Goal: Task Accomplishment & Management: Manage account settings

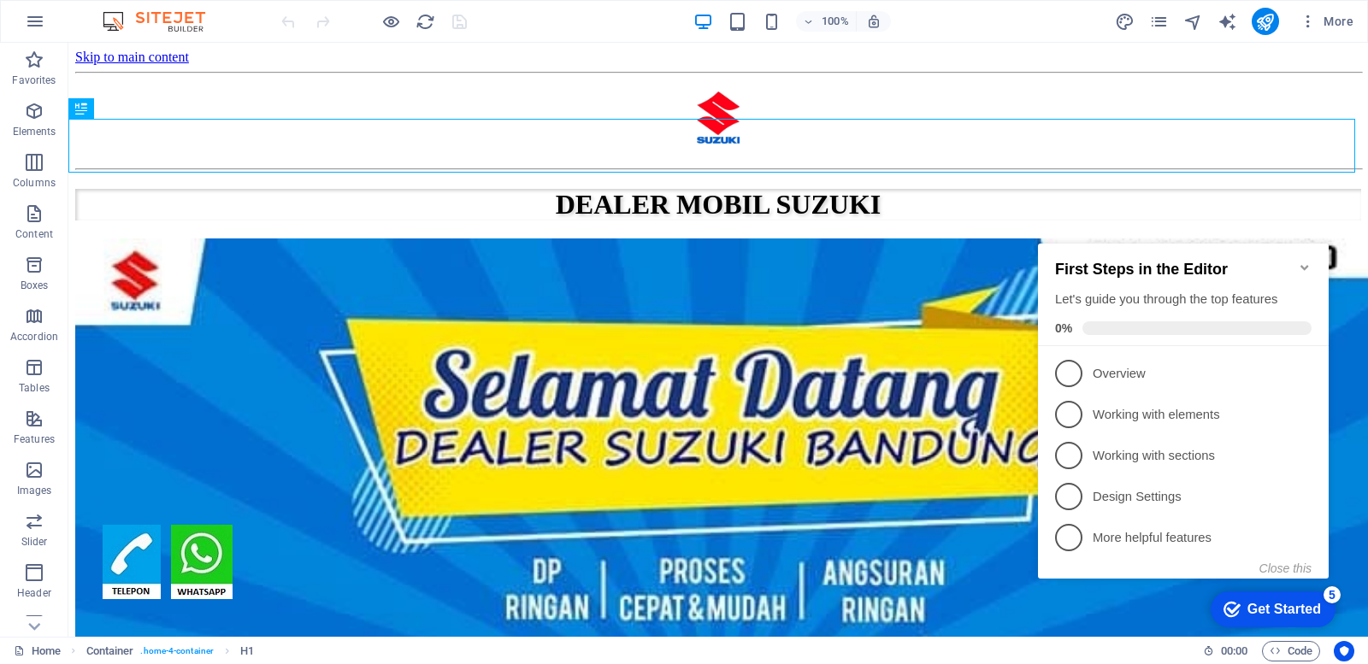
click at [1305, 261] on icon "Minimize checklist" at bounding box center [1305, 268] width 14 height 14
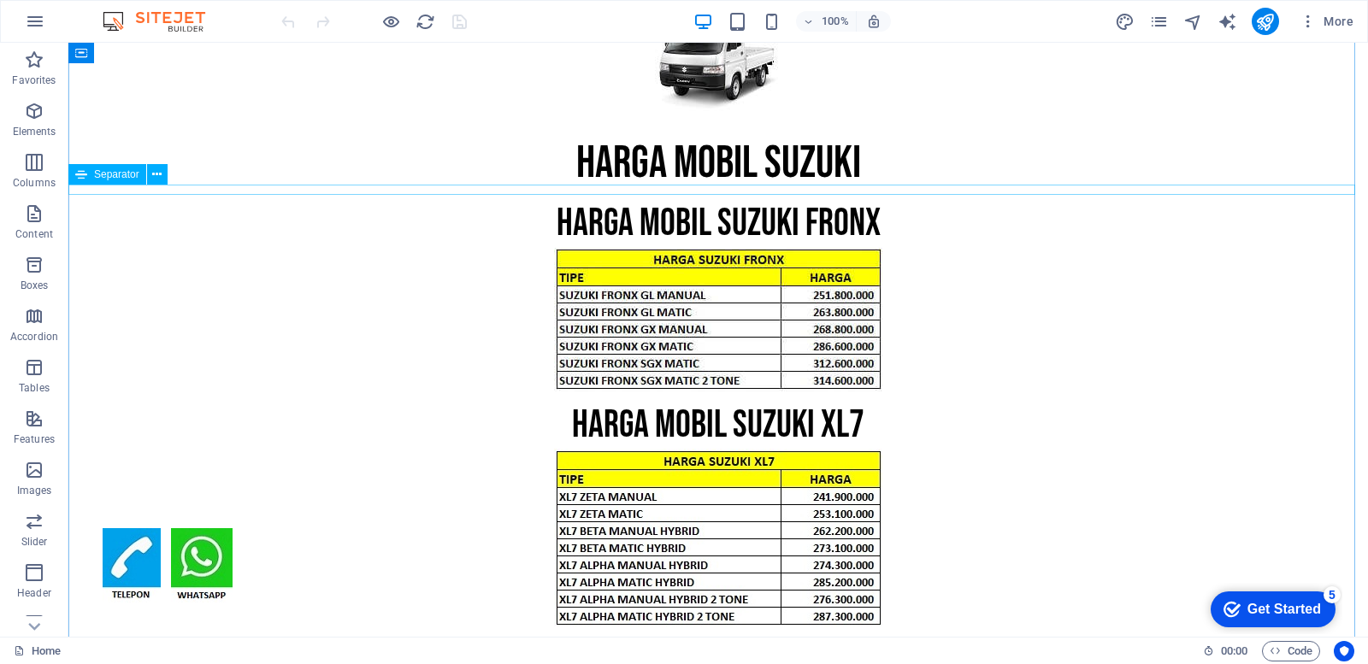
scroll to position [2479, 0]
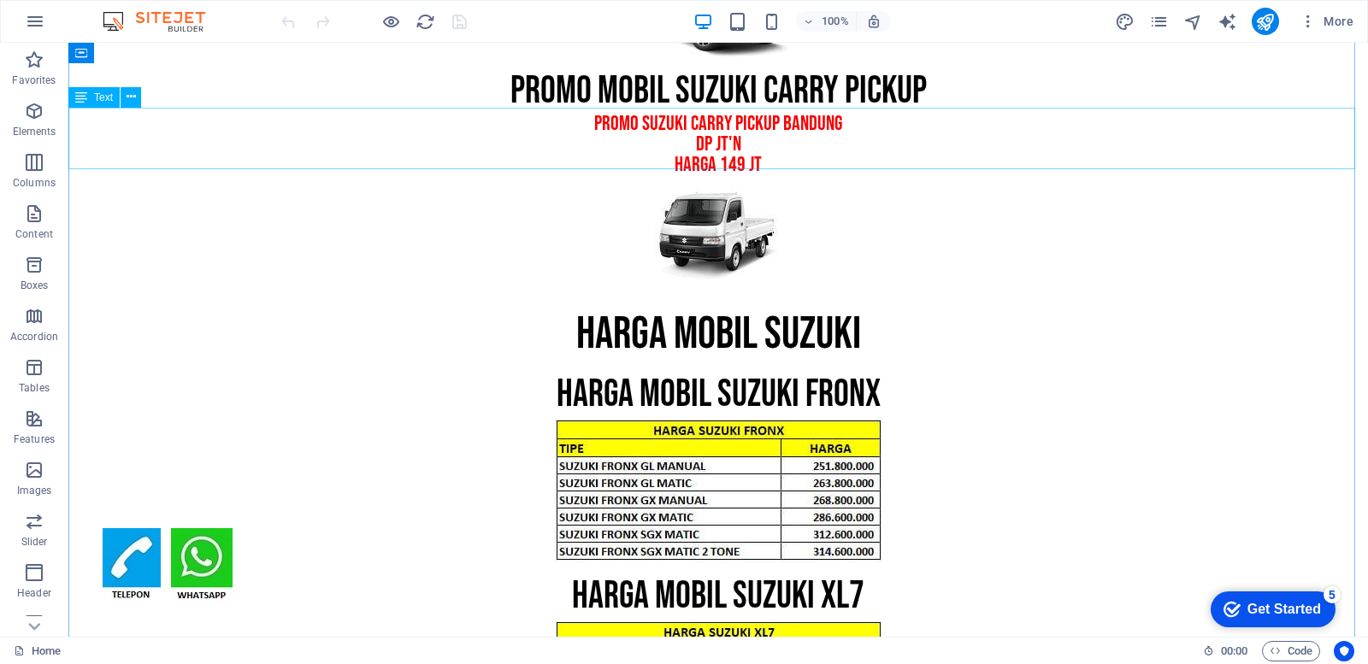
click at [708, 140] on div "promo suzuki CARRY PICKUP bandung dp JT'N HARGA 149 JT" at bounding box center [717, 145] width 1299 height 62
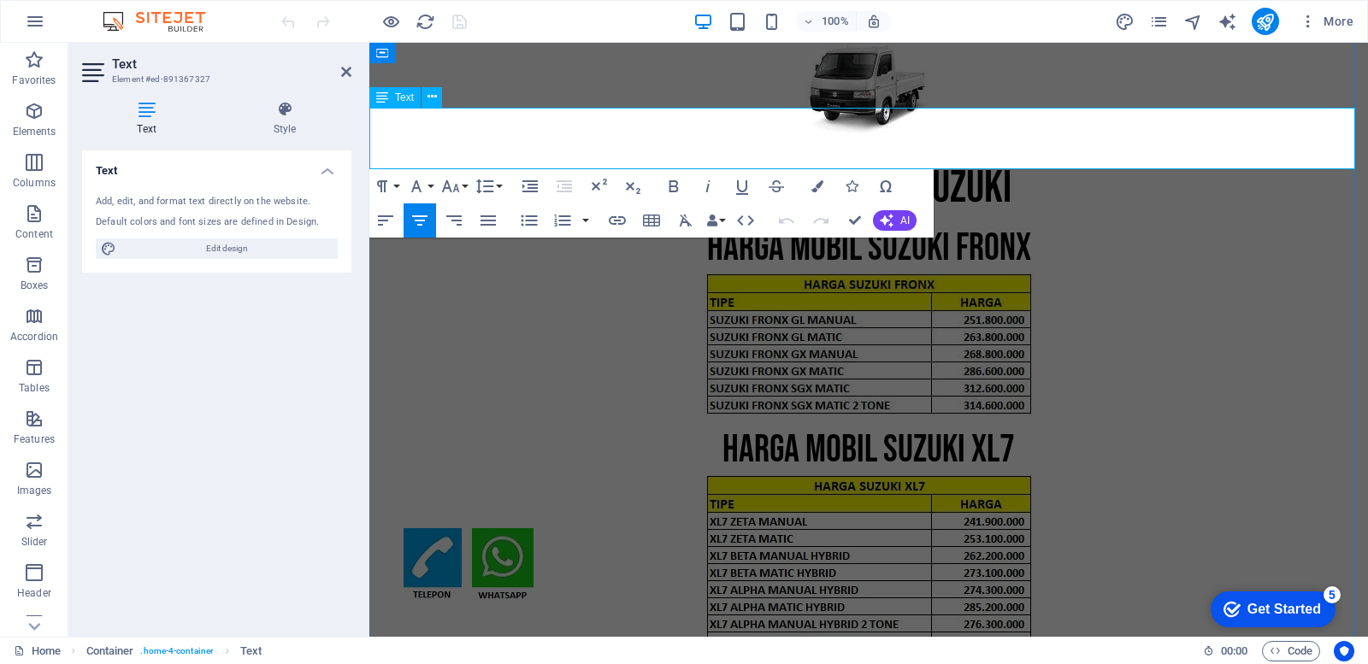
scroll to position [2333, 0]
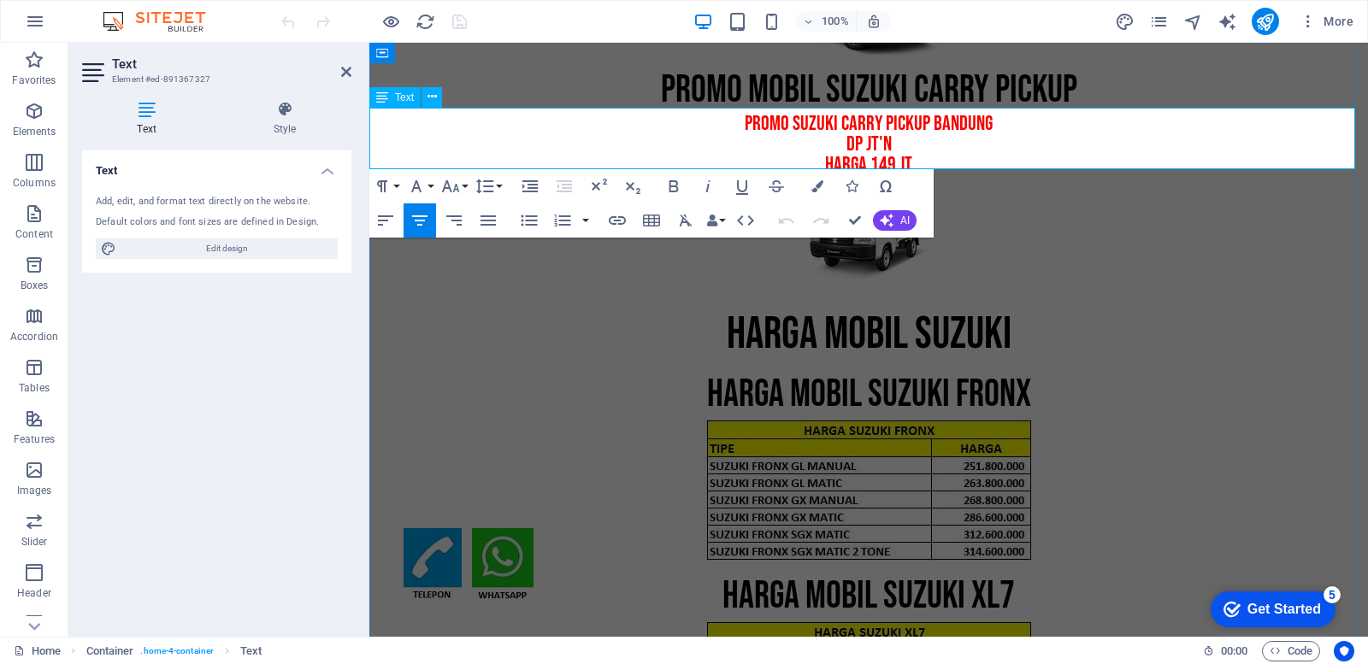
click at [861, 142] on p "dp JT'N" at bounding box center [868, 144] width 998 height 21
click at [789, 261] on figure at bounding box center [868, 236] width 998 height 101
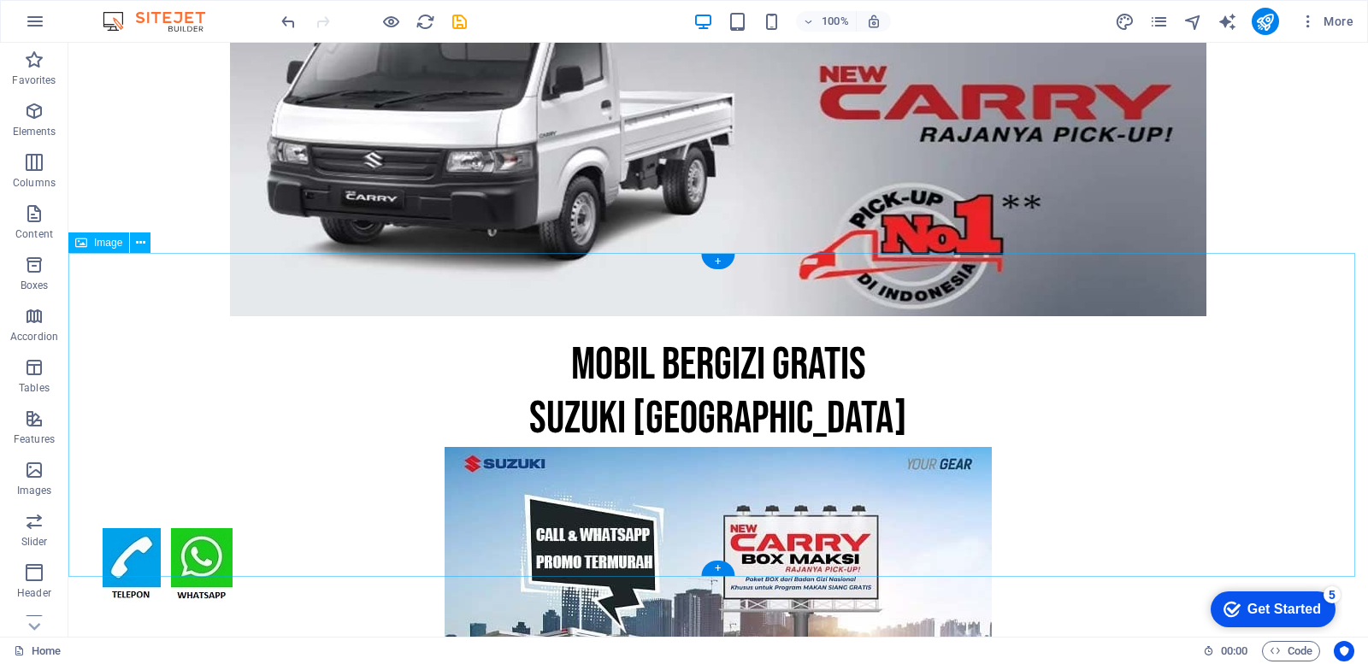
scroll to position [6753, 0]
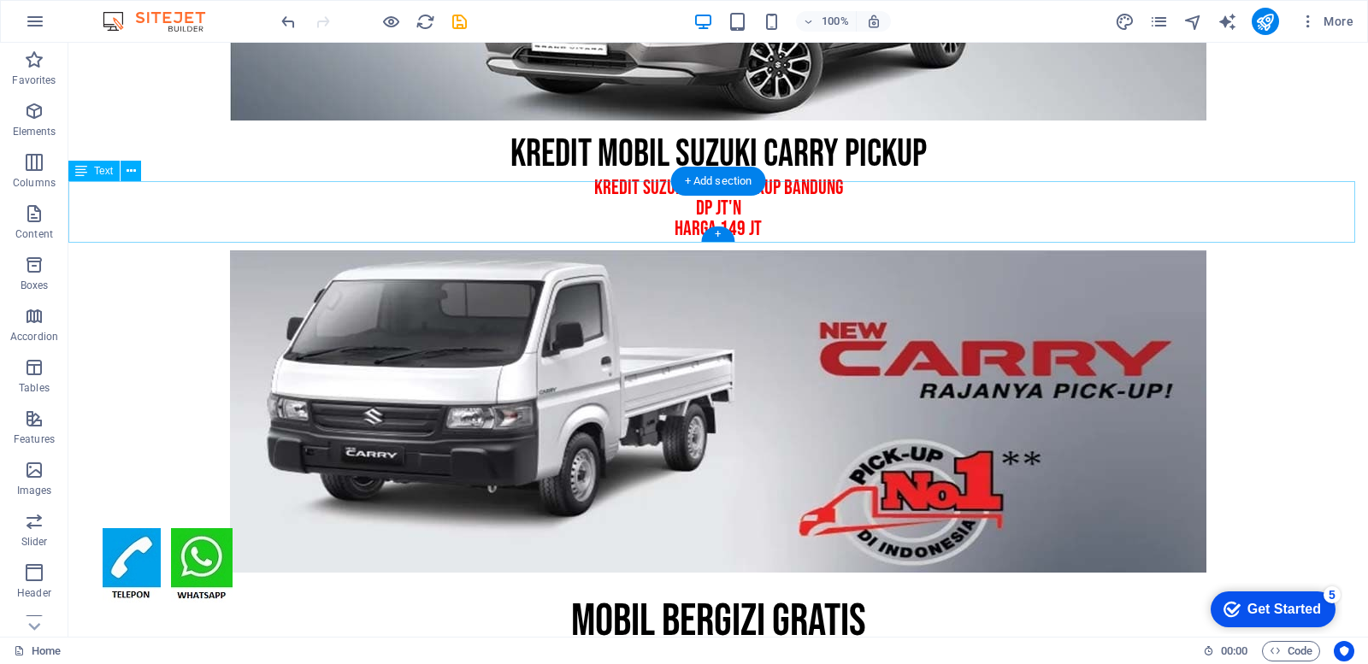
click at [708, 211] on div "KREDIT suzuki carry pickup bandung dp JT'N HARGA 149 JT" at bounding box center [717, 209] width 1299 height 62
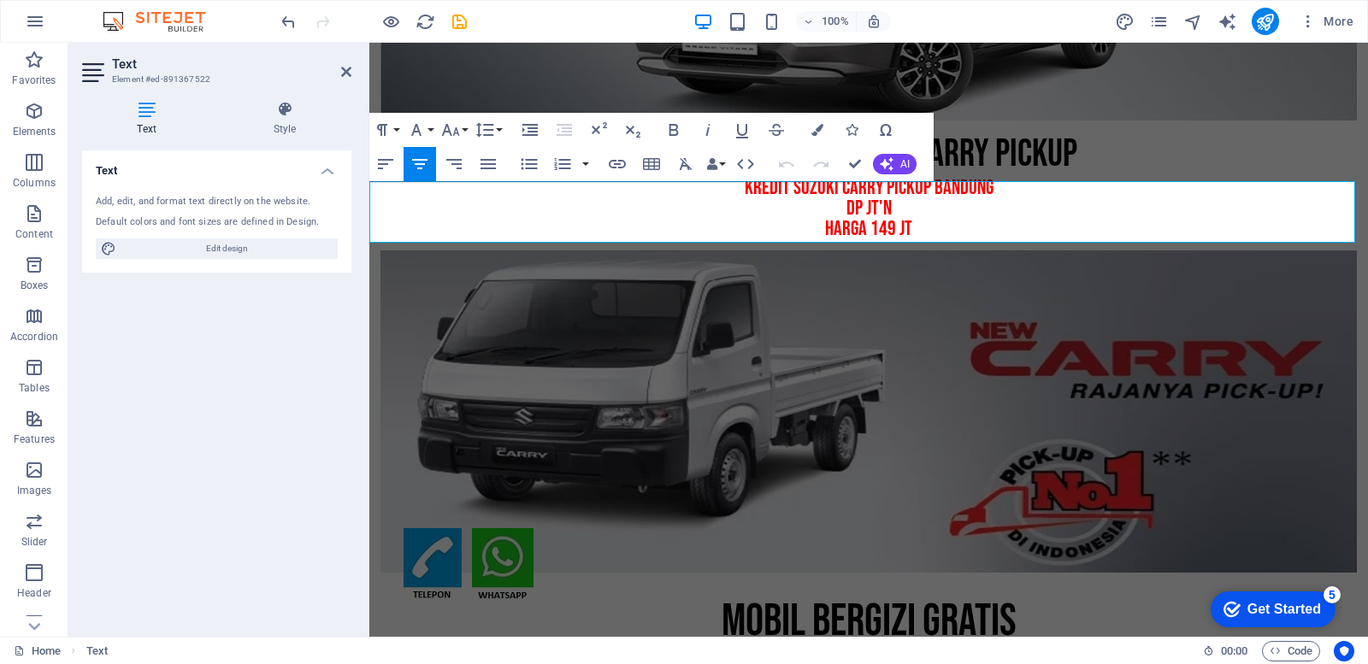
click at [860, 207] on p "dp JT'N" at bounding box center [868, 208] width 998 height 21
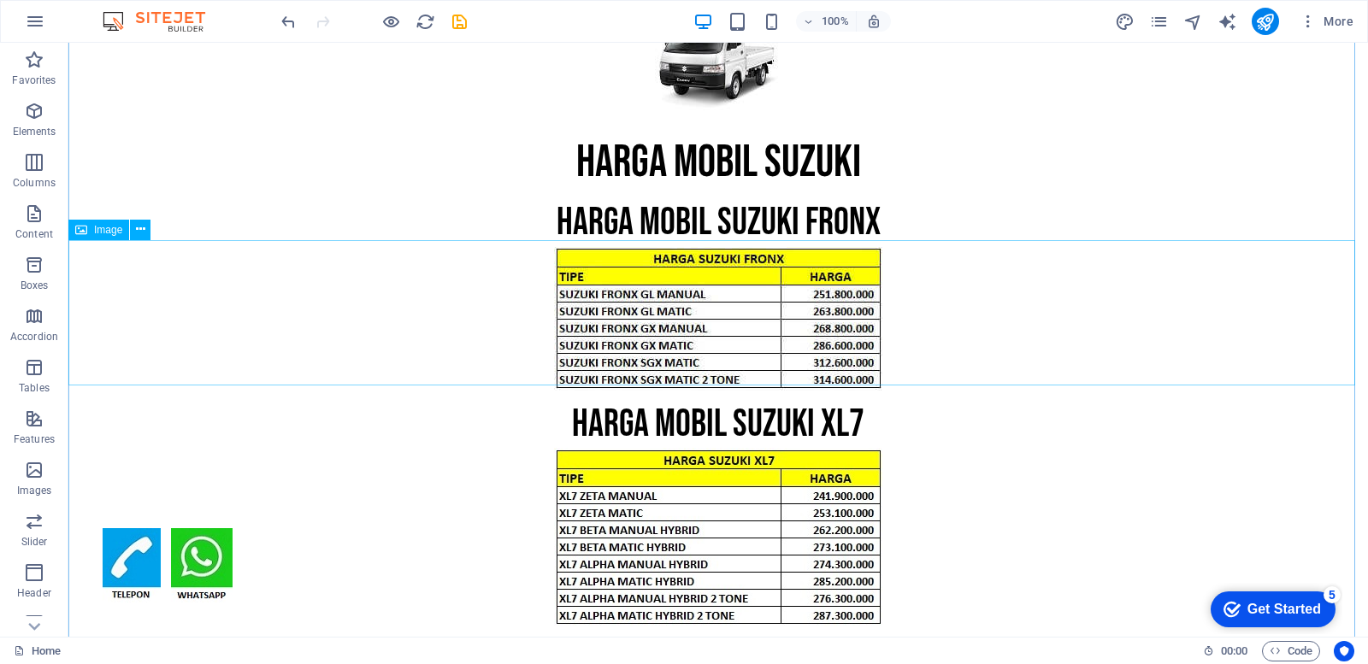
scroll to position [2394, 0]
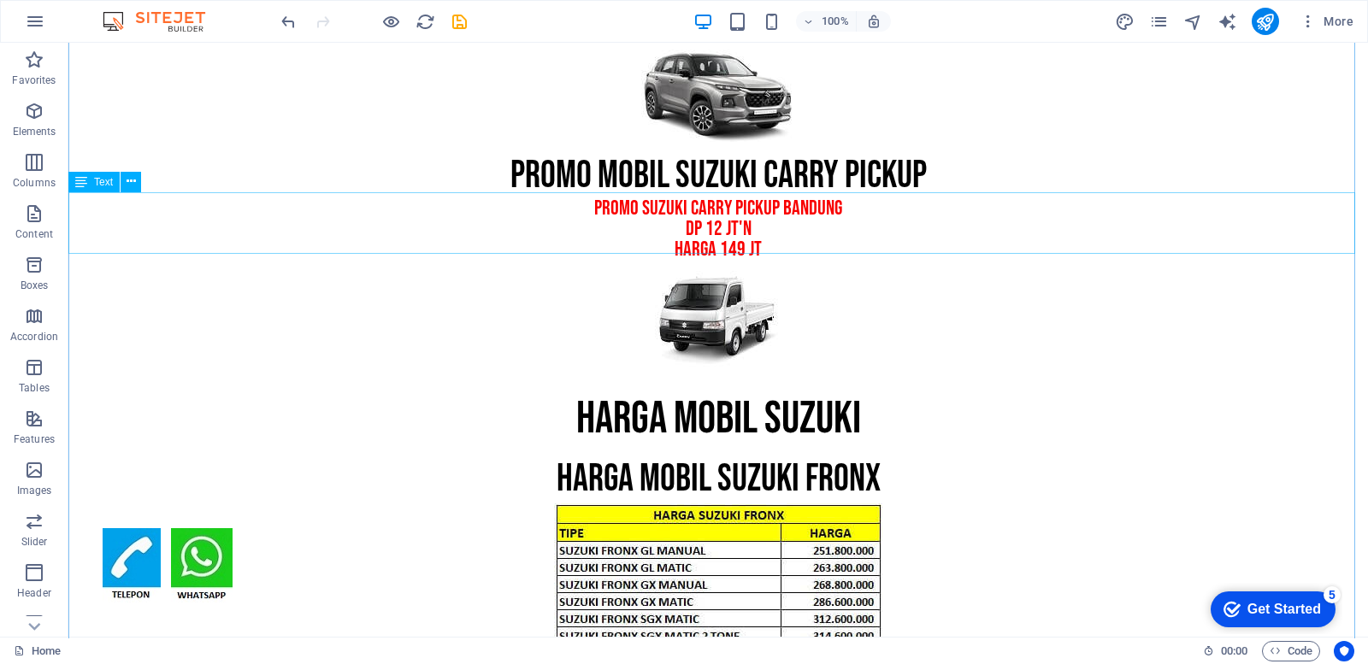
click at [705, 218] on div "promo suzuki CARRY PICKUP bandung dp 12 JT'N HARGA 149 JT" at bounding box center [717, 229] width 1299 height 62
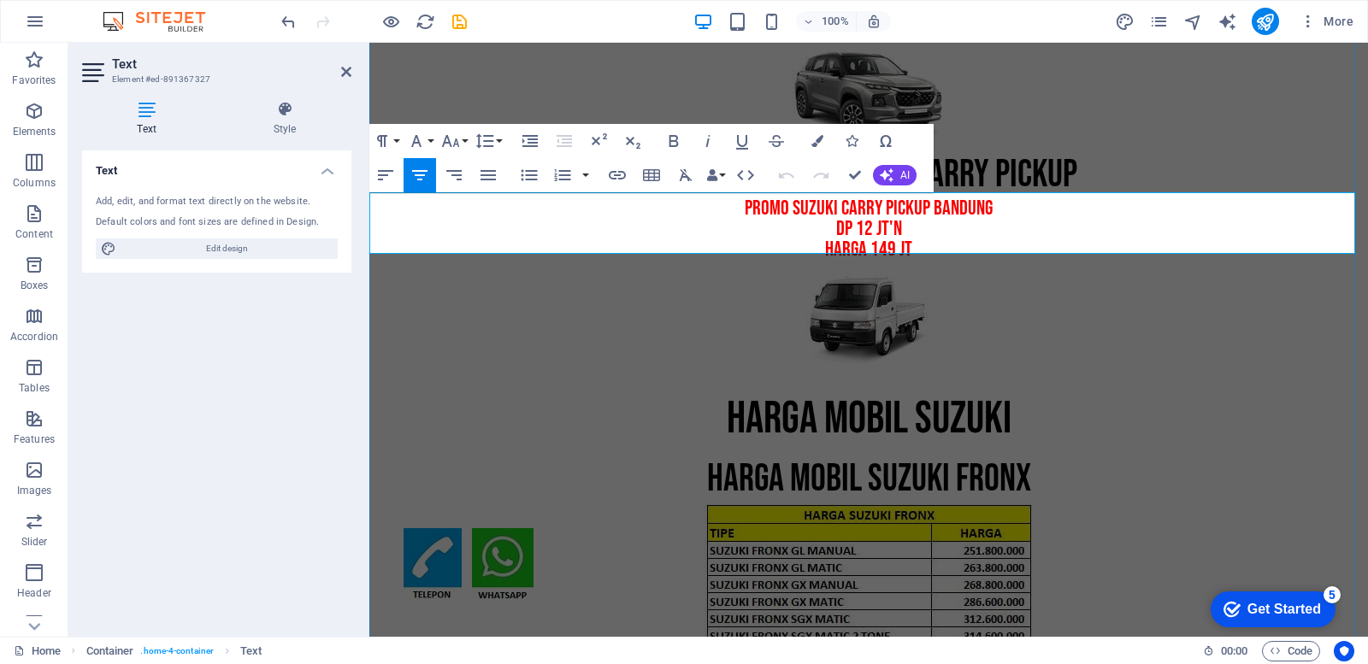
click at [865, 221] on p "dp 12 JT'N" at bounding box center [868, 229] width 998 height 21
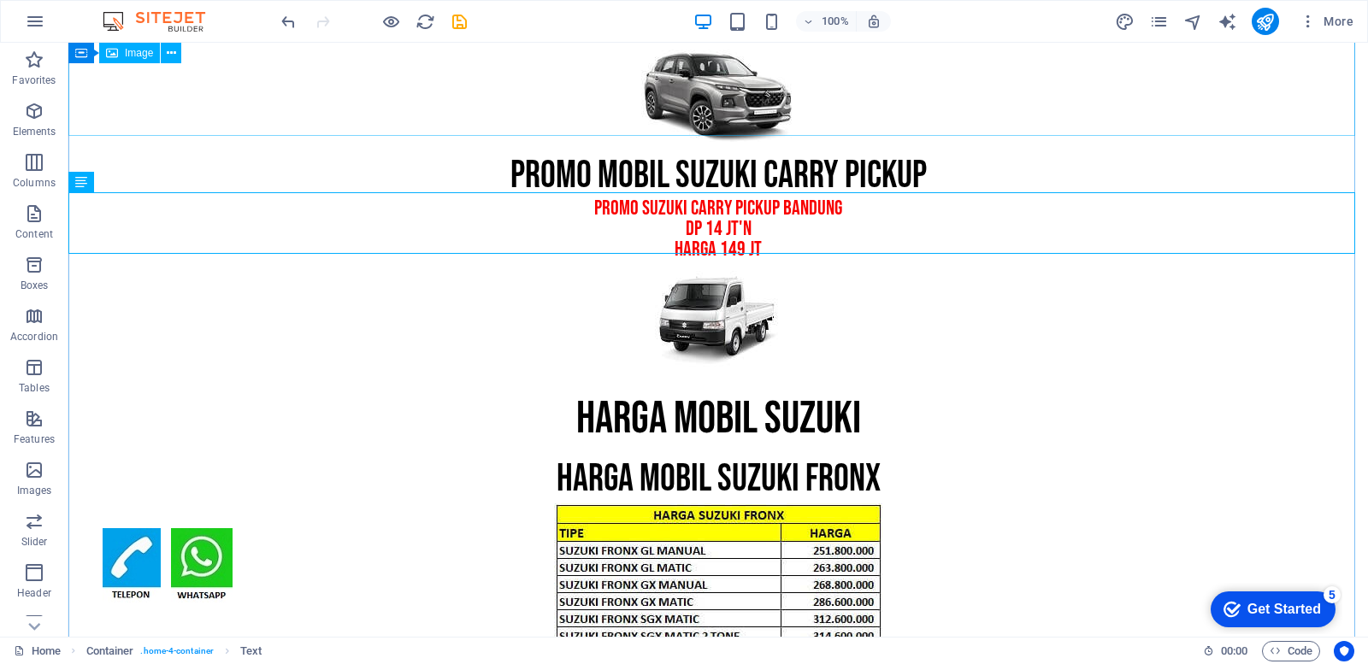
scroll to position [2309, 0]
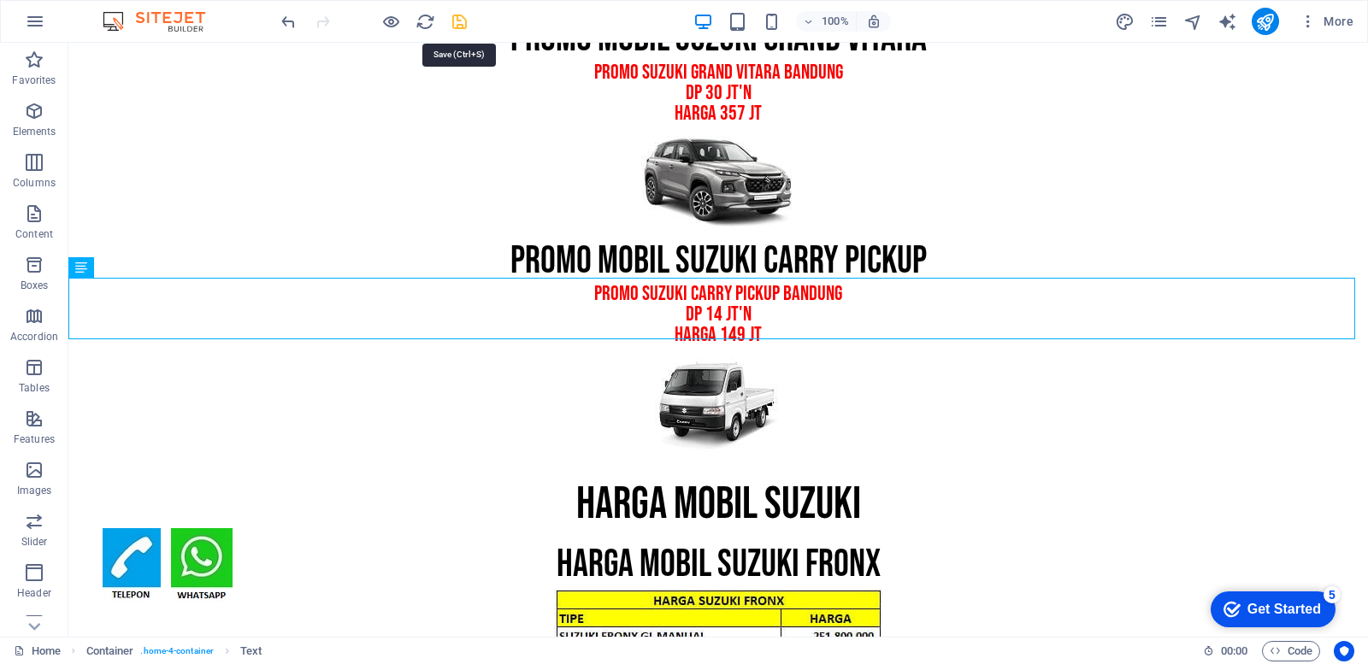
click at [460, 26] on icon "save" at bounding box center [460, 22] width 20 height 20
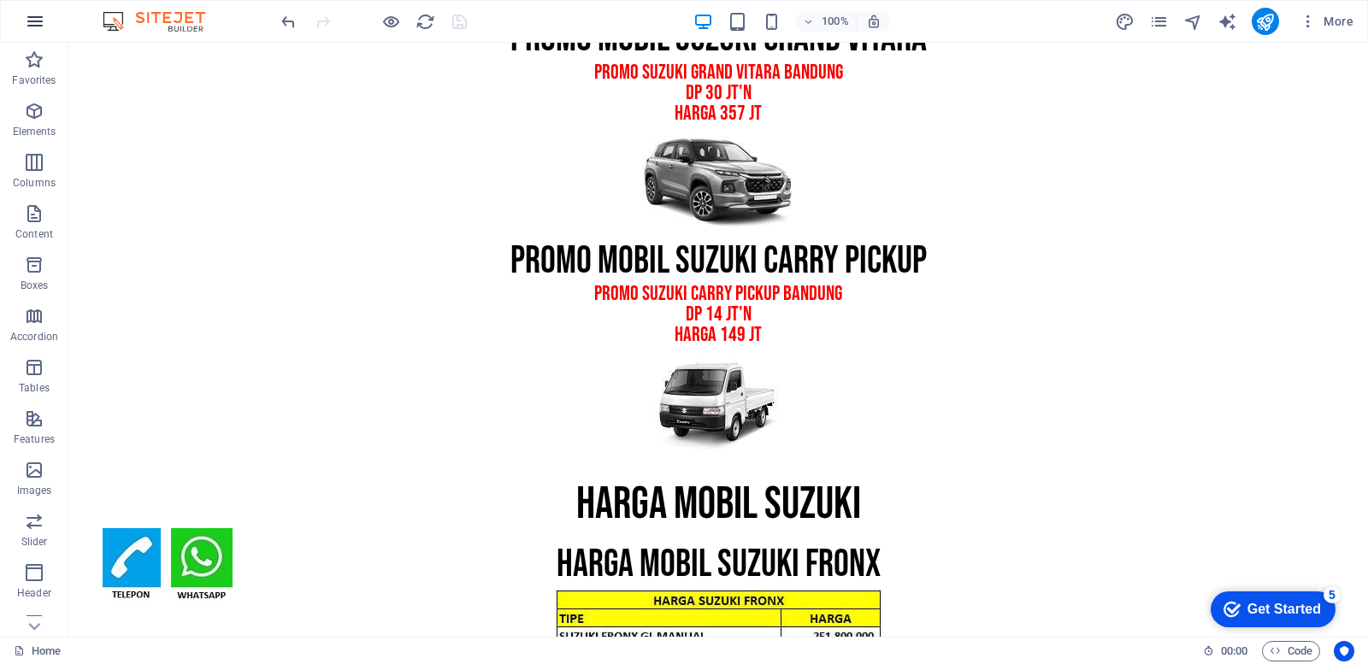
click at [23, 25] on button "button" at bounding box center [35, 21] width 41 height 41
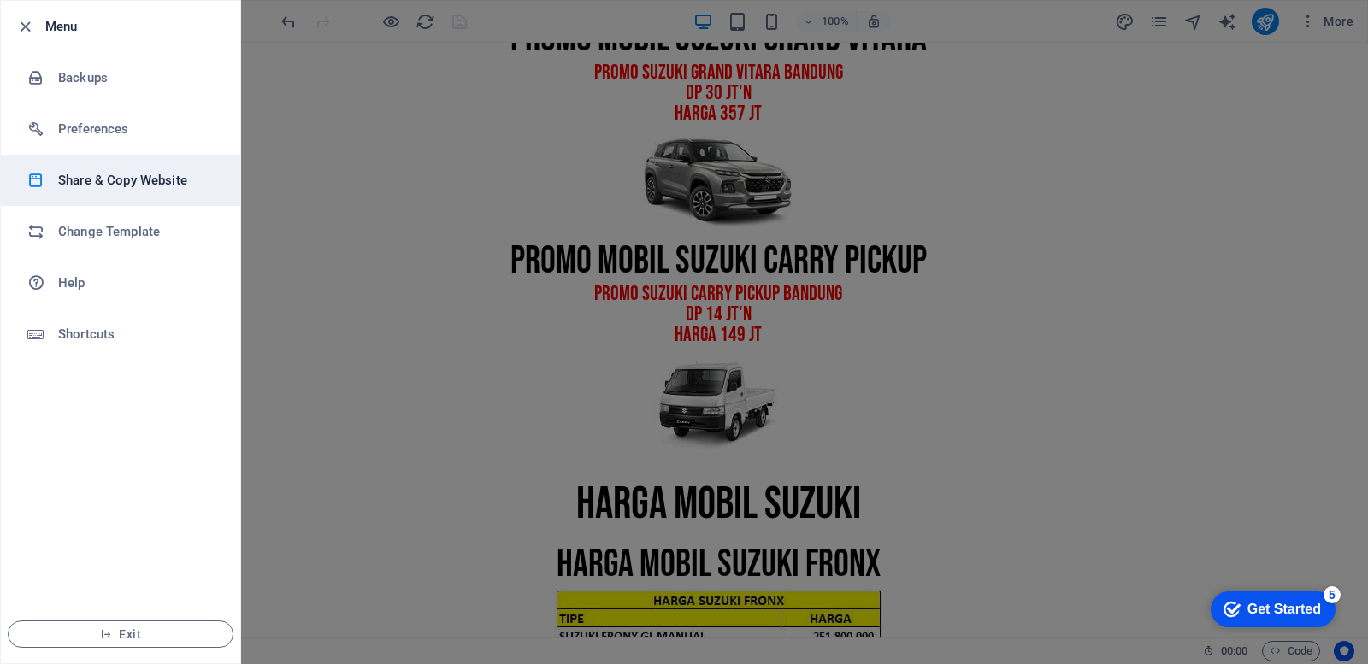
click at [113, 171] on h6 "Share & Copy Website" at bounding box center [137, 180] width 158 height 21
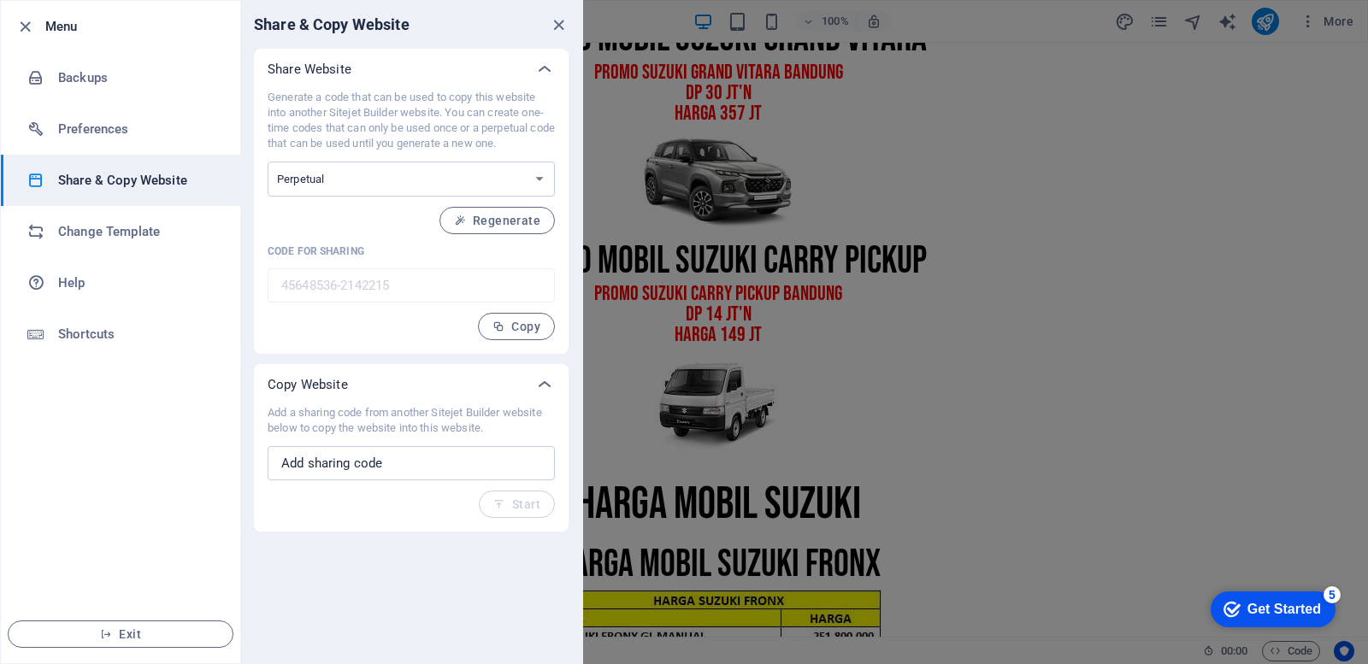
click at [547, 29] on div "Share & Copy Website" at bounding box center [411, 25] width 342 height 48
click at [557, 28] on icon "close" at bounding box center [559, 25] width 20 height 20
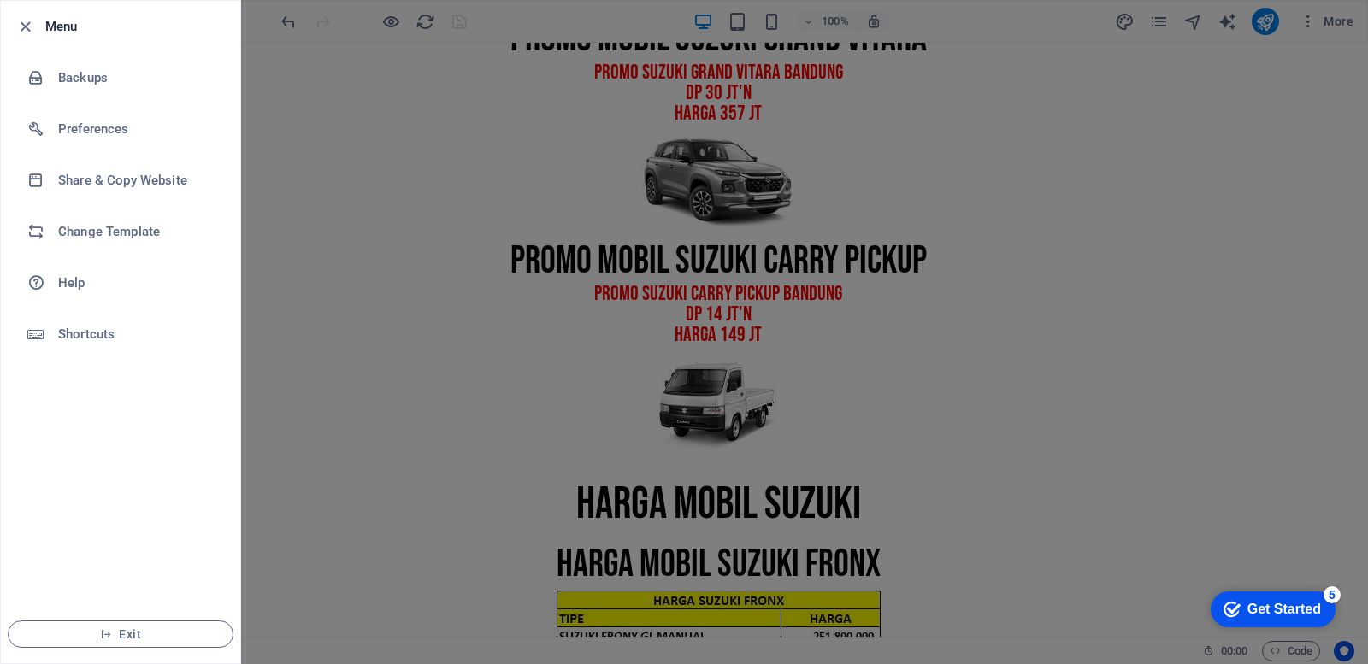
click at [1019, 117] on div at bounding box center [684, 332] width 1368 height 664
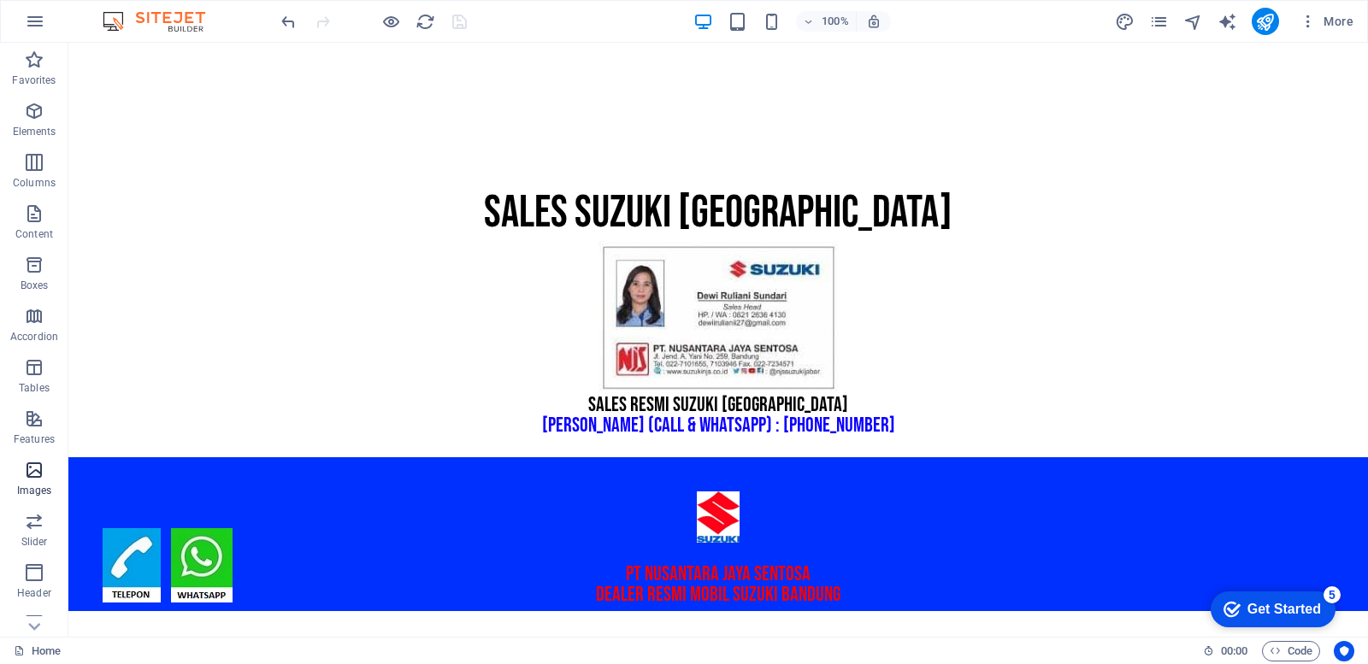
scroll to position [175, 0]
click at [31, 556] on icon "button" at bounding box center [34, 551] width 21 height 21
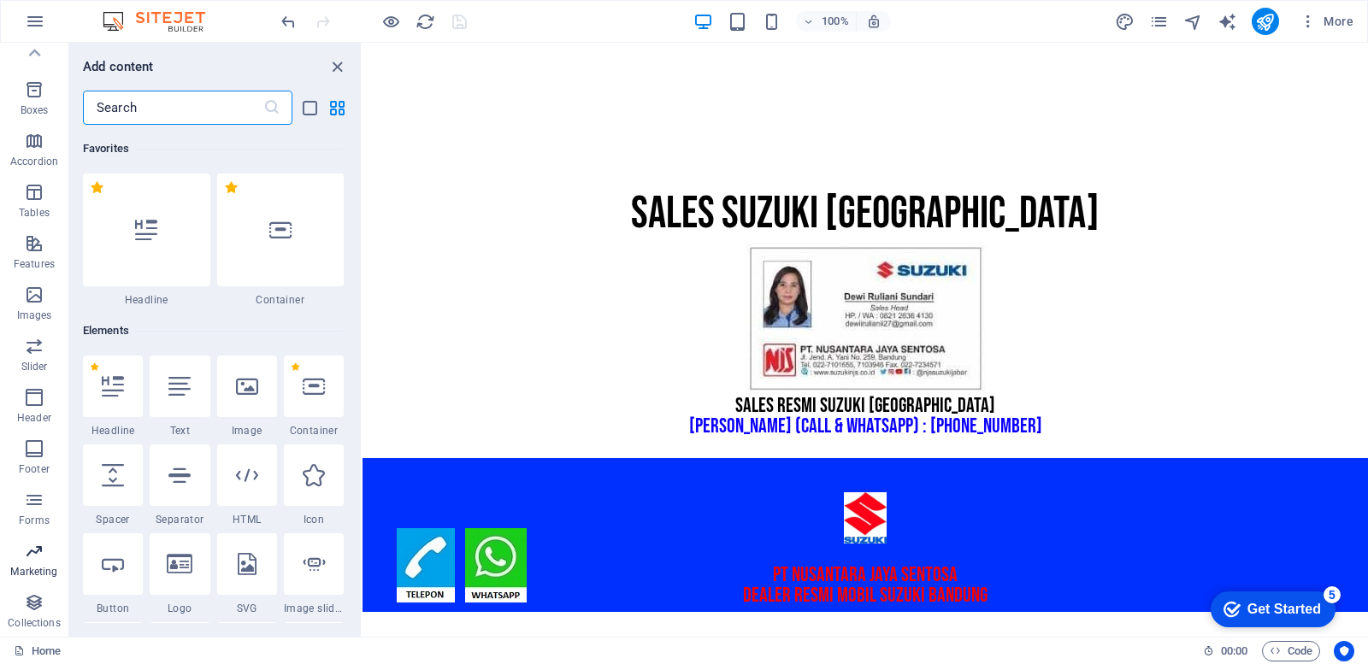
scroll to position [13925, 0]
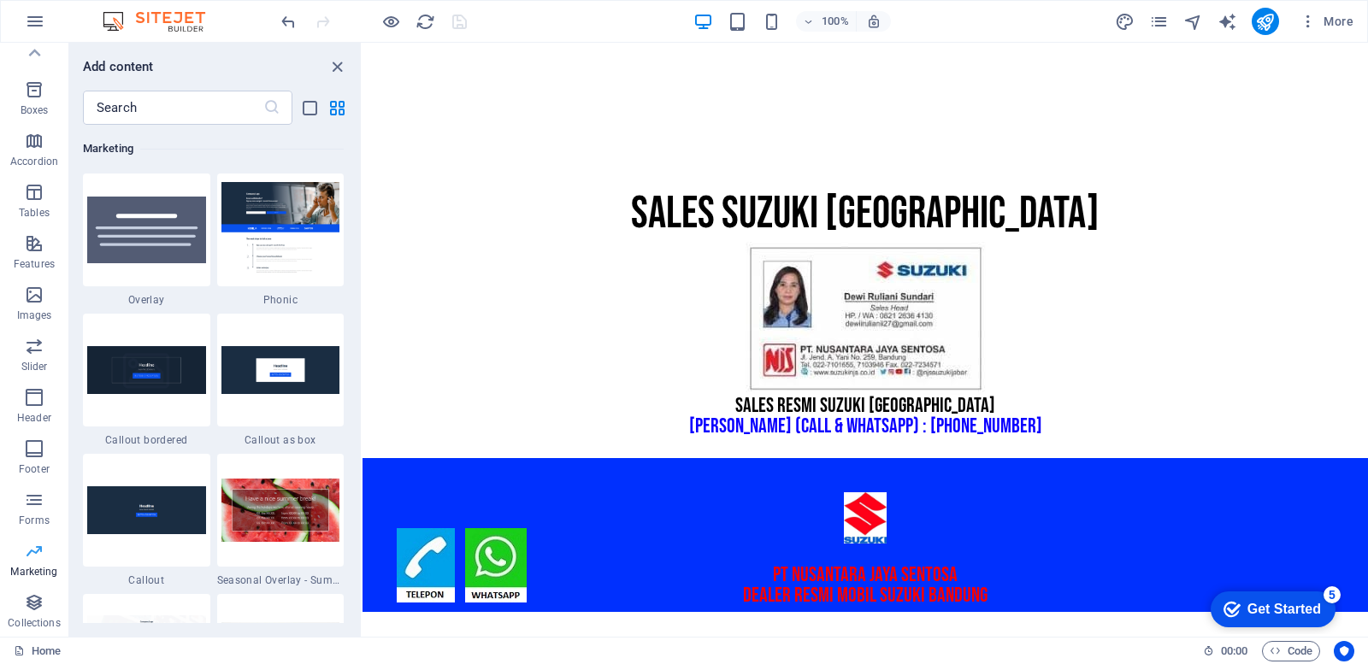
click at [31, 556] on icon "button" at bounding box center [34, 551] width 21 height 21
click at [30, 124] on span "Elements" at bounding box center [34, 121] width 68 height 41
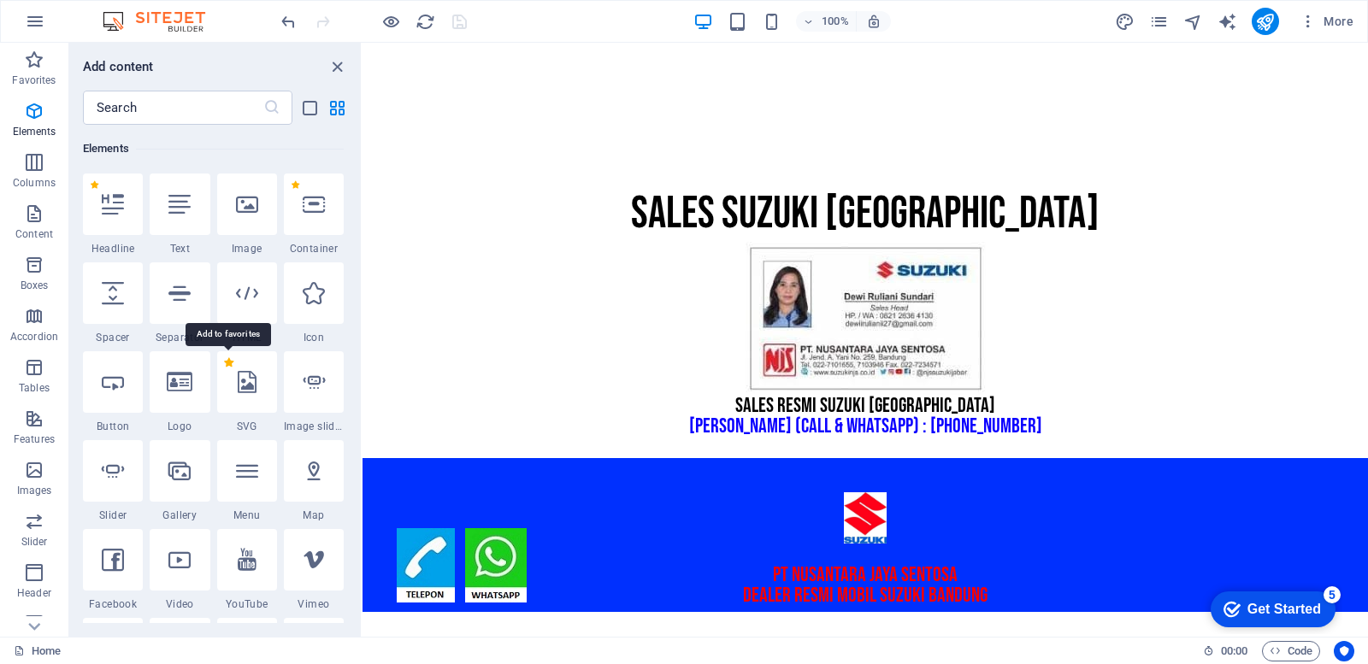
scroll to position [439, 0]
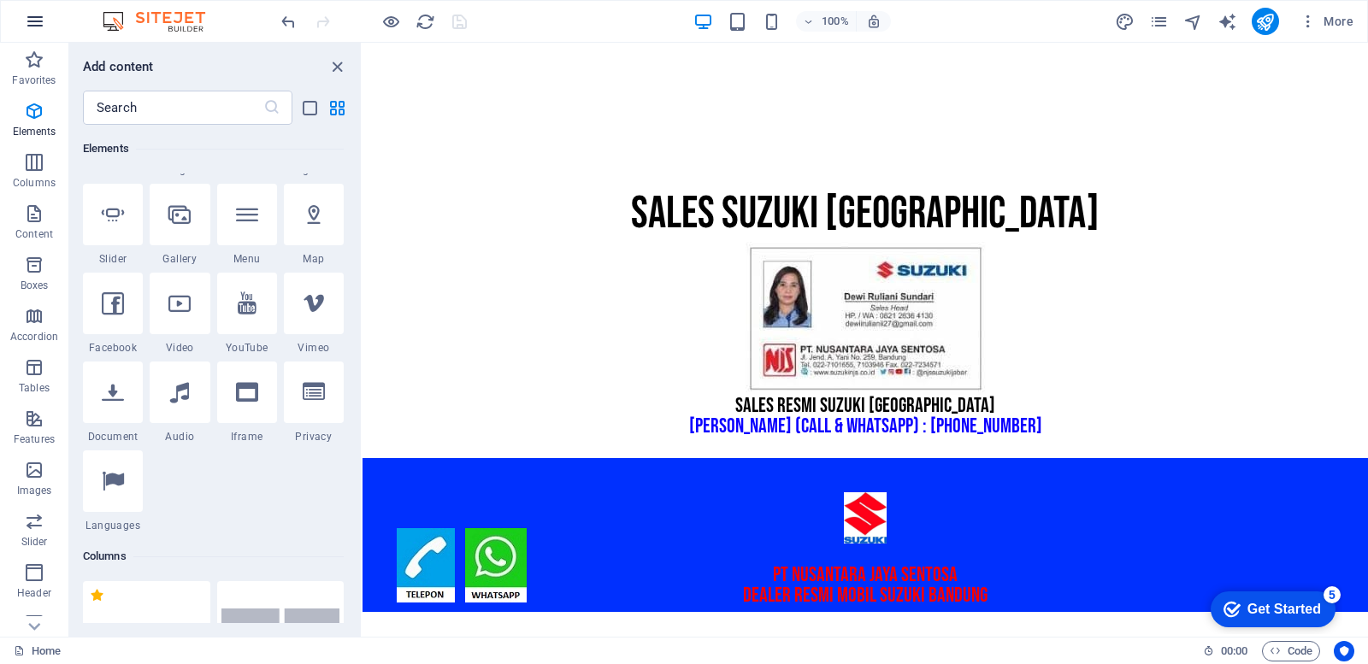
click at [35, 13] on icon "button" at bounding box center [35, 21] width 21 height 21
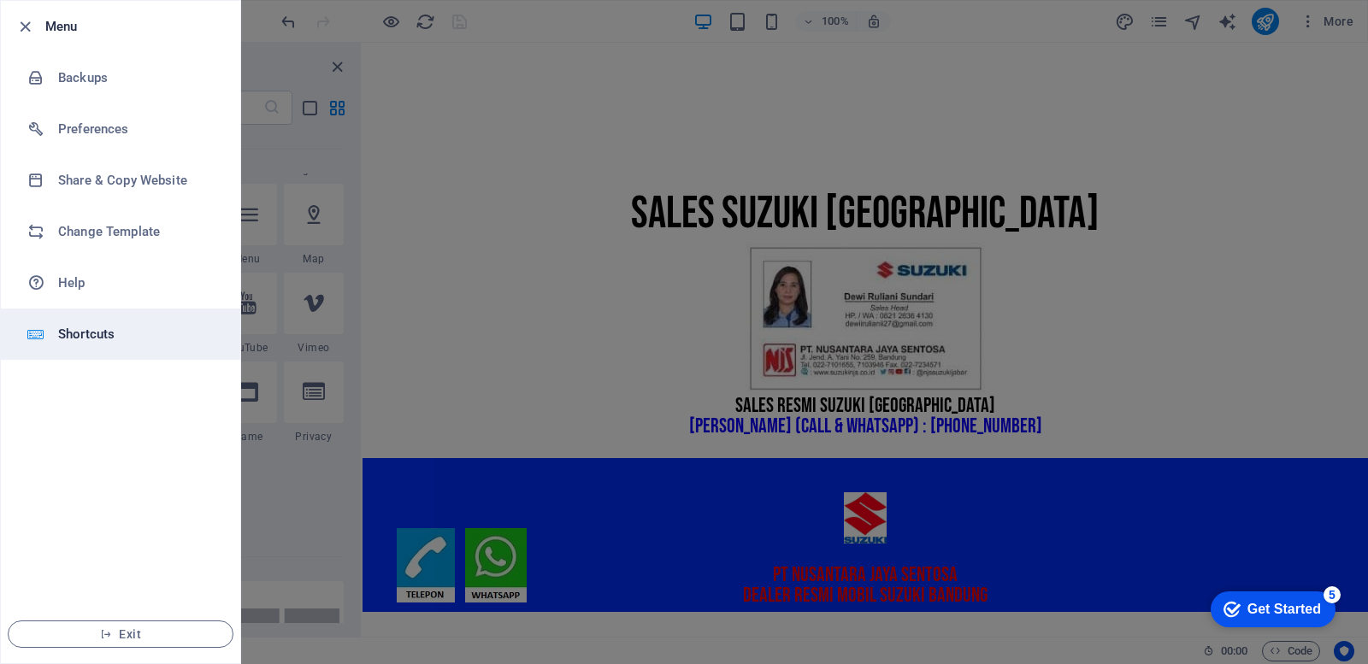
click at [70, 338] on h6 "Shortcuts" at bounding box center [137, 334] width 158 height 21
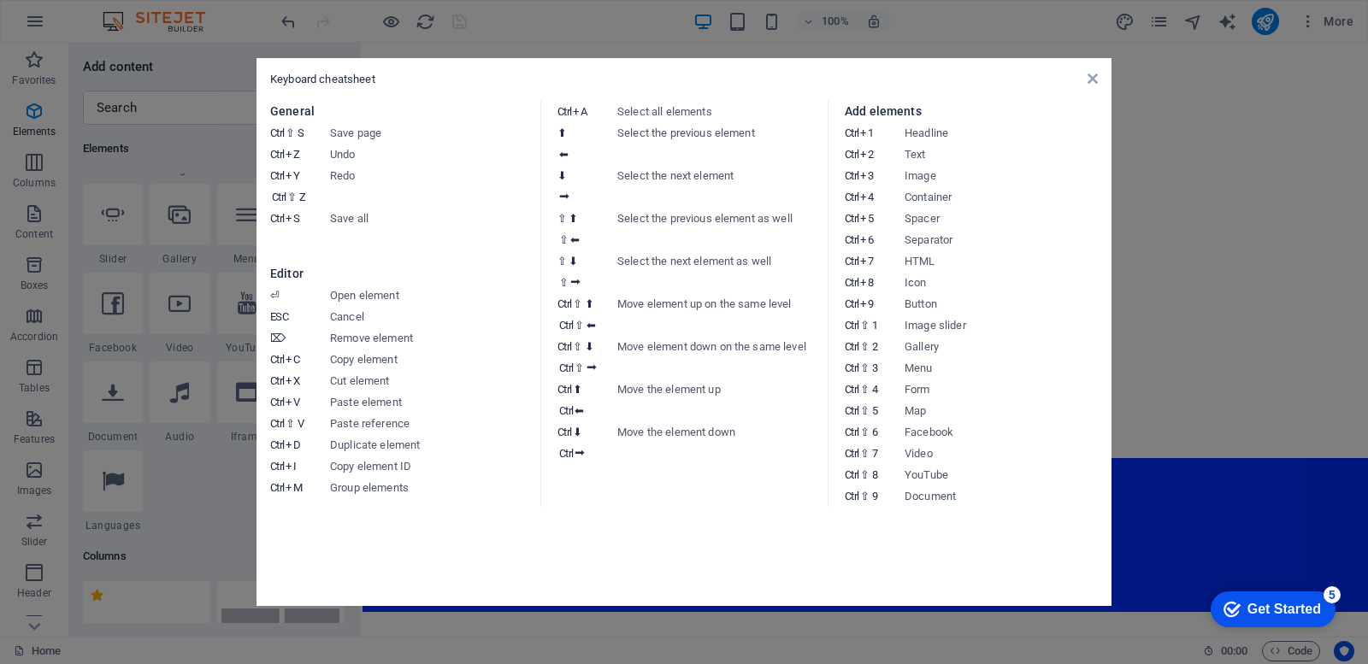
click at [1101, 79] on div "Keyboard cheatsheet General Ctrl ⇧ S Save page Ctrl Z Undo Ctrl Y Ctrl ⇧ Z Redo…" at bounding box center [683, 332] width 855 height 548
click at [1093, 75] on icon at bounding box center [1092, 79] width 10 height 14
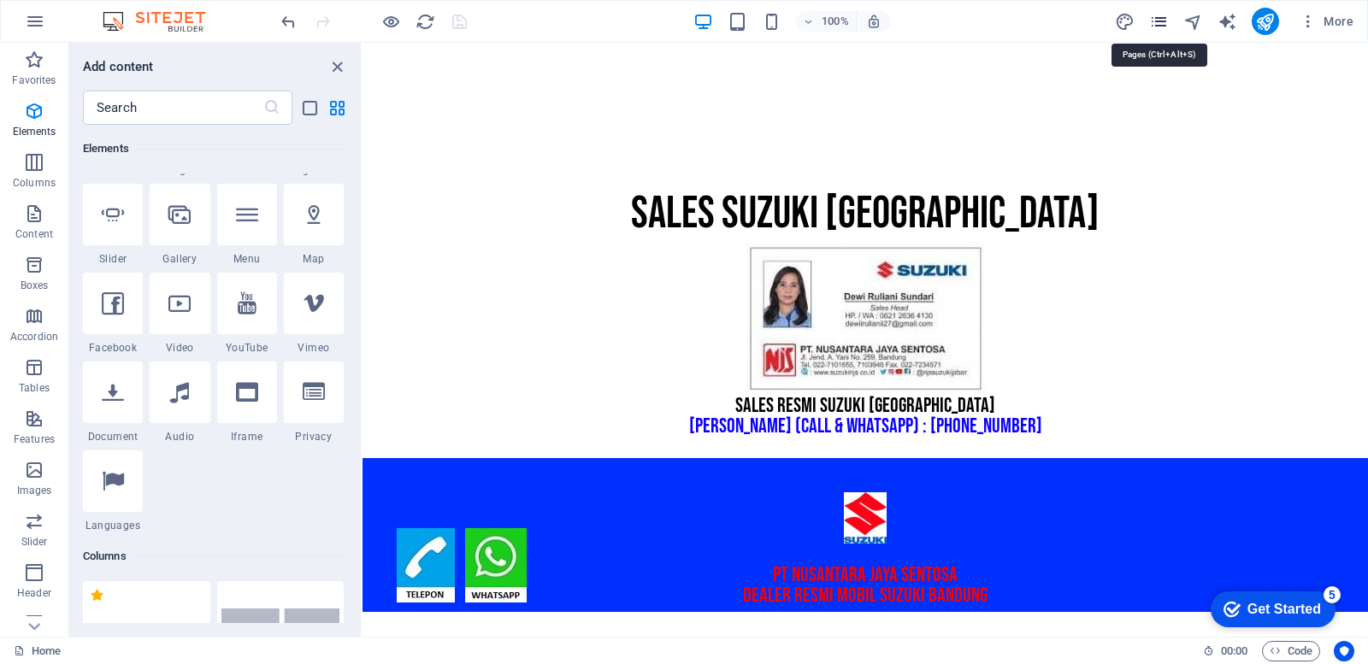
click at [1159, 27] on icon "pages" at bounding box center [1159, 22] width 20 height 20
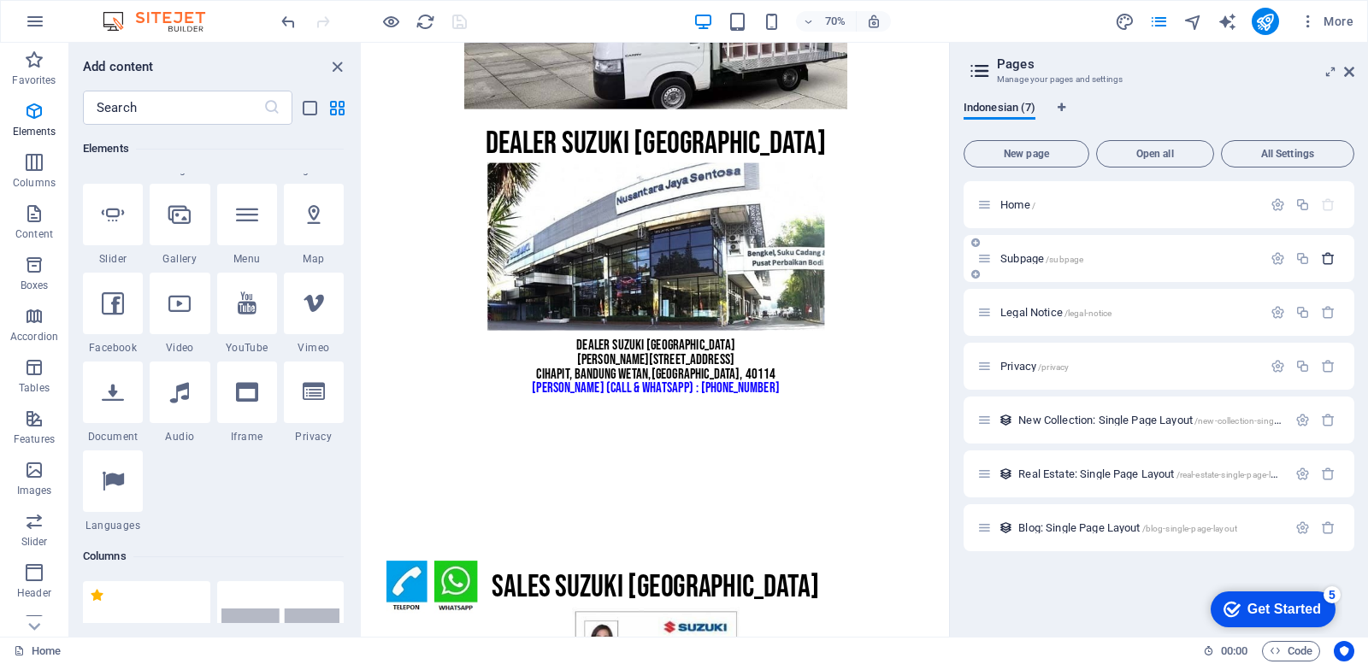
click at [1332, 258] on icon "button" at bounding box center [1328, 258] width 15 height 15
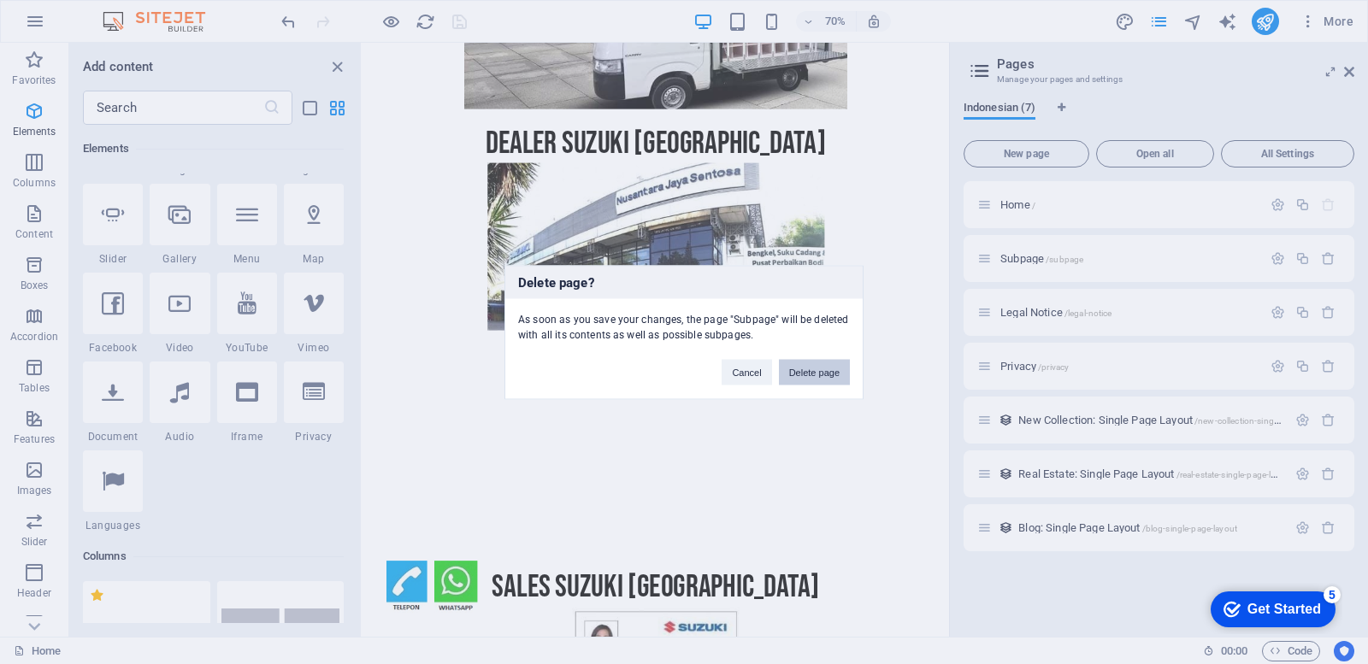
click at [812, 367] on button "Delete page" at bounding box center [814, 372] width 71 height 26
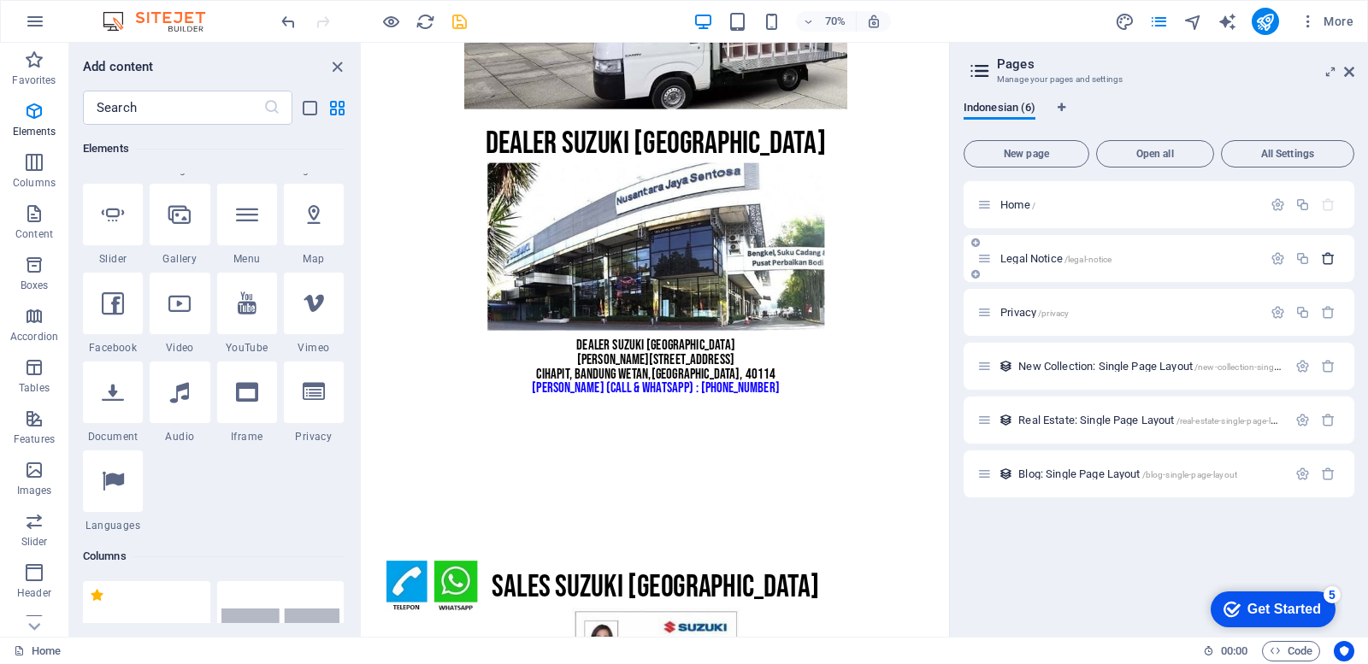
click at [1333, 256] on icon "button" at bounding box center [1328, 258] width 15 height 15
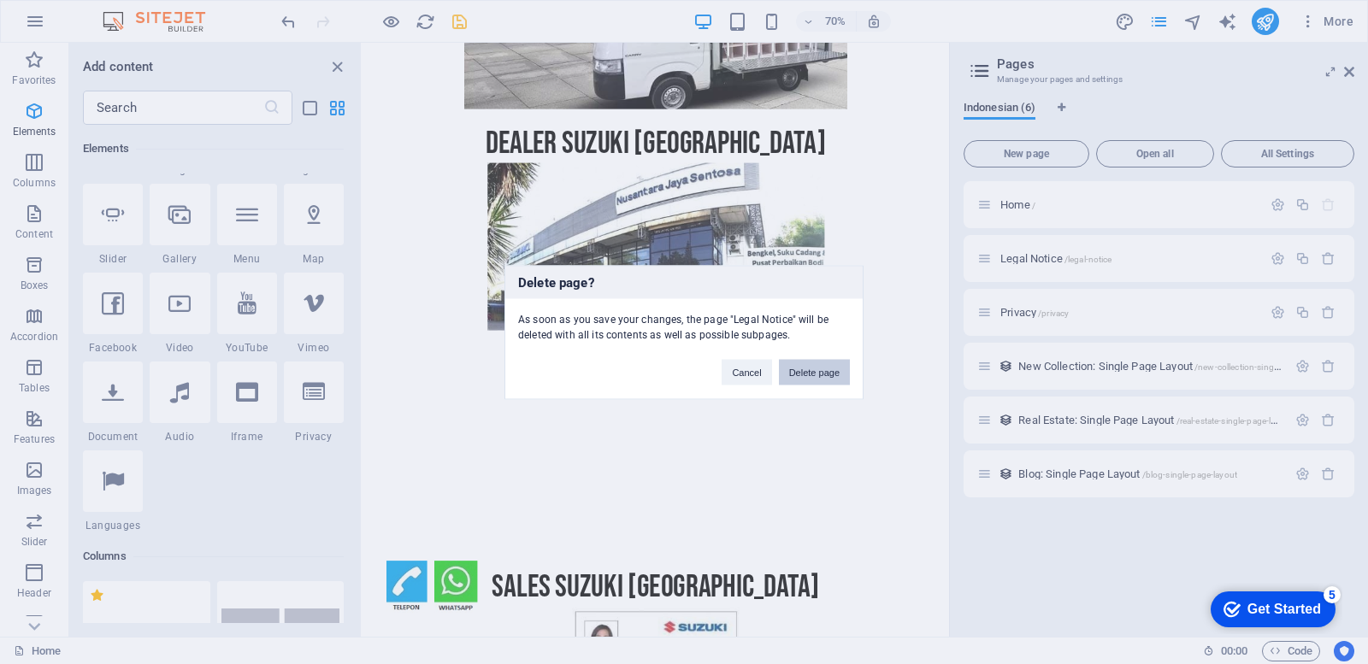
drag, startPoint x: 827, startPoint y: 368, endPoint x: 688, endPoint y: 446, distance: 158.8
click at [827, 368] on button "Delete page" at bounding box center [814, 372] width 71 height 26
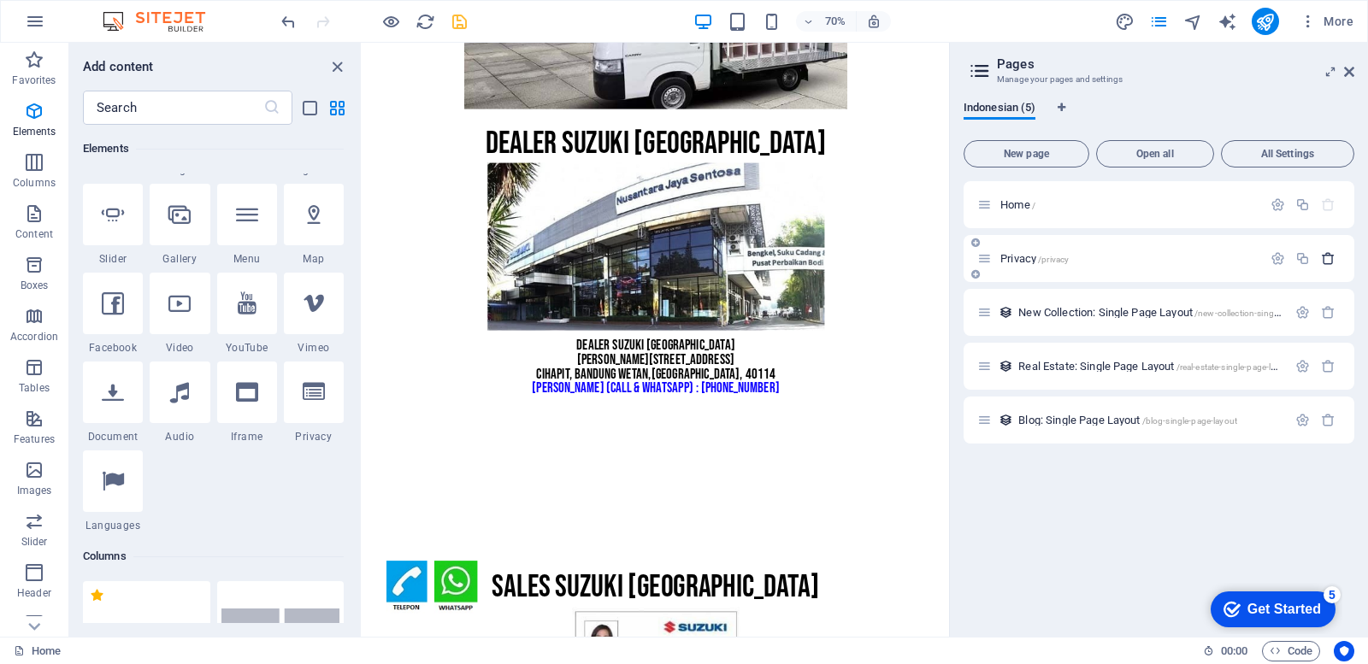
click at [1328, 257] on icon "button" at bounding box center [1328, 258] width 15 height 15
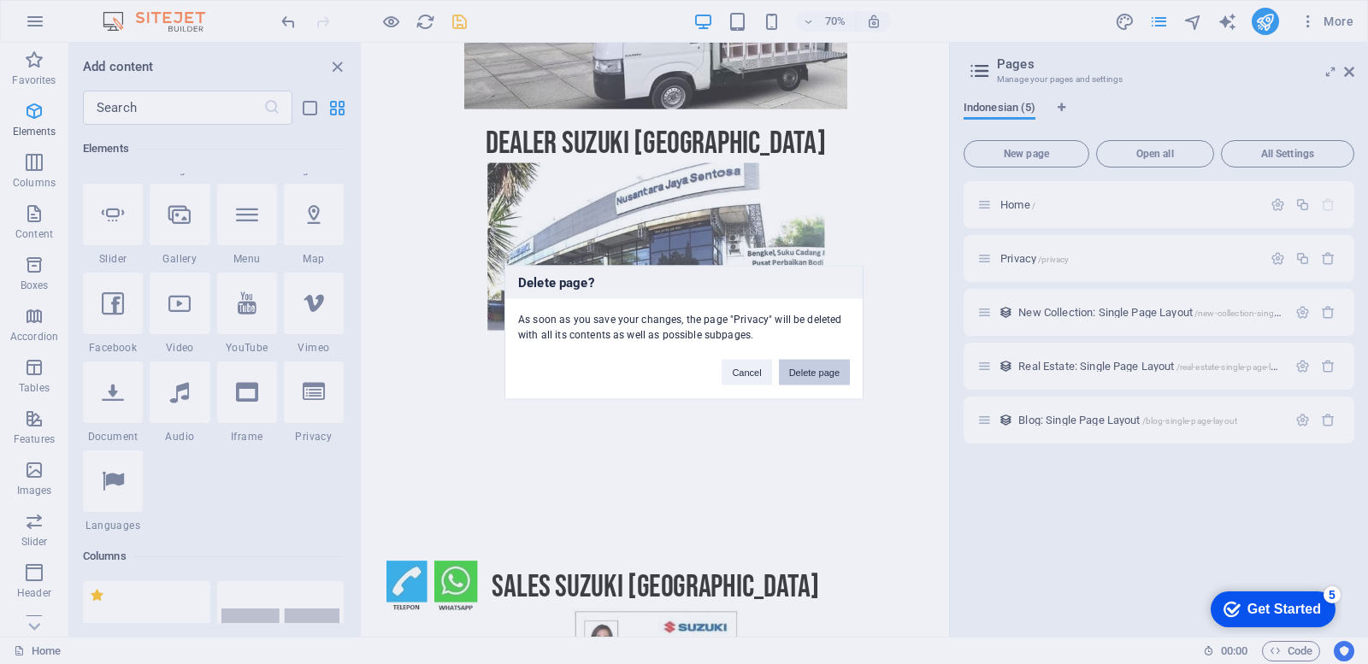
click at [802, 374] on button "Delete page" at bounding box center [814, 372] width 71 height 26
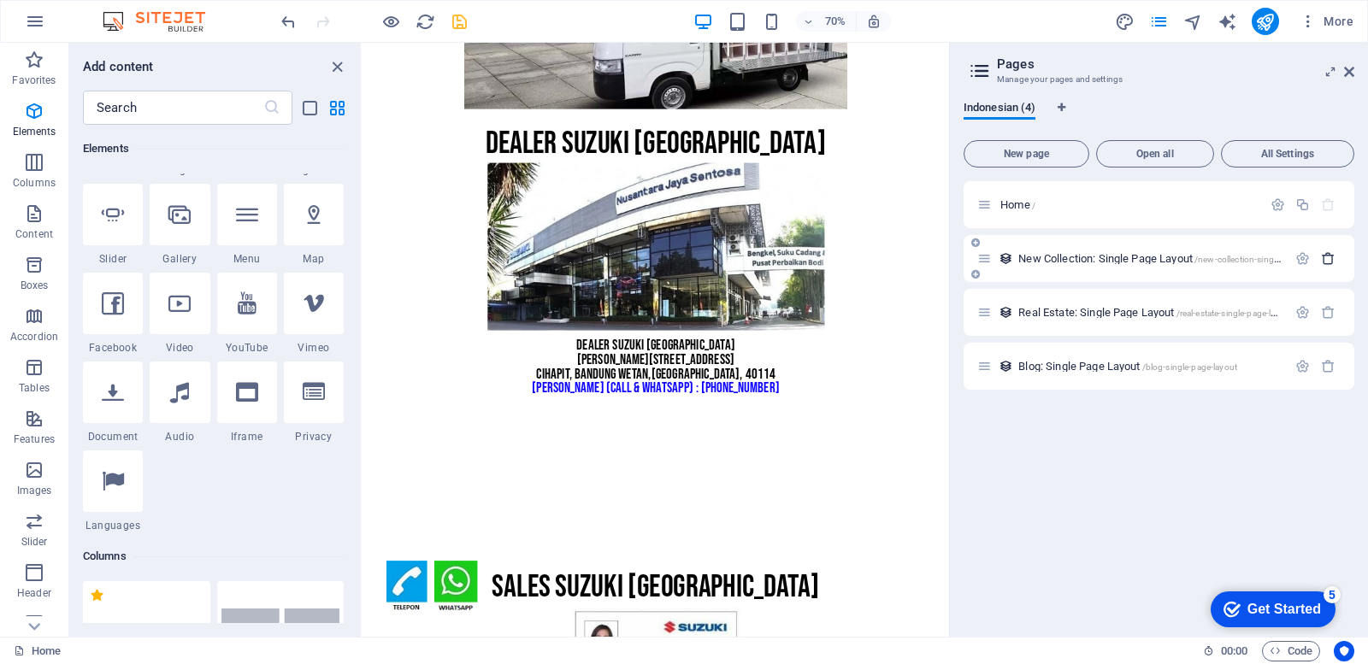
click at [1328, 256] on icon "button" at bounding box center [1328, 258] width 15 height 15
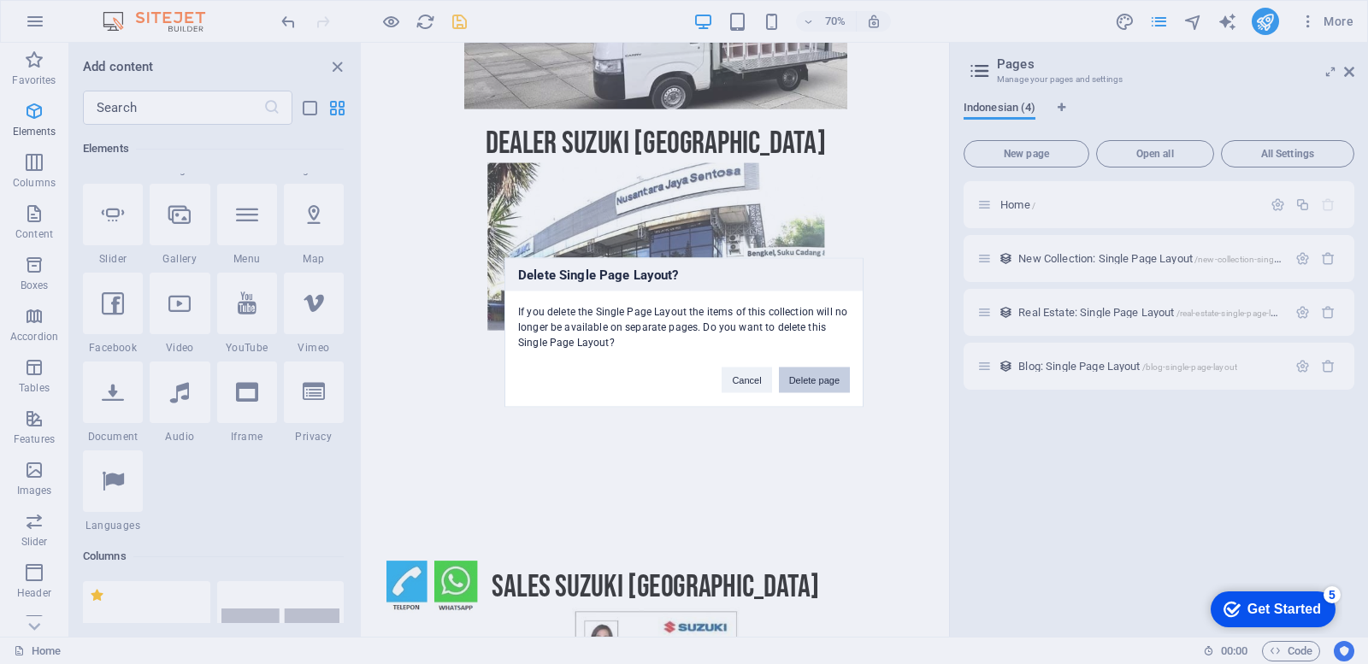
click at [810, 386] on button "Delete page" at bounding box center [814, 380] width 71 height 26
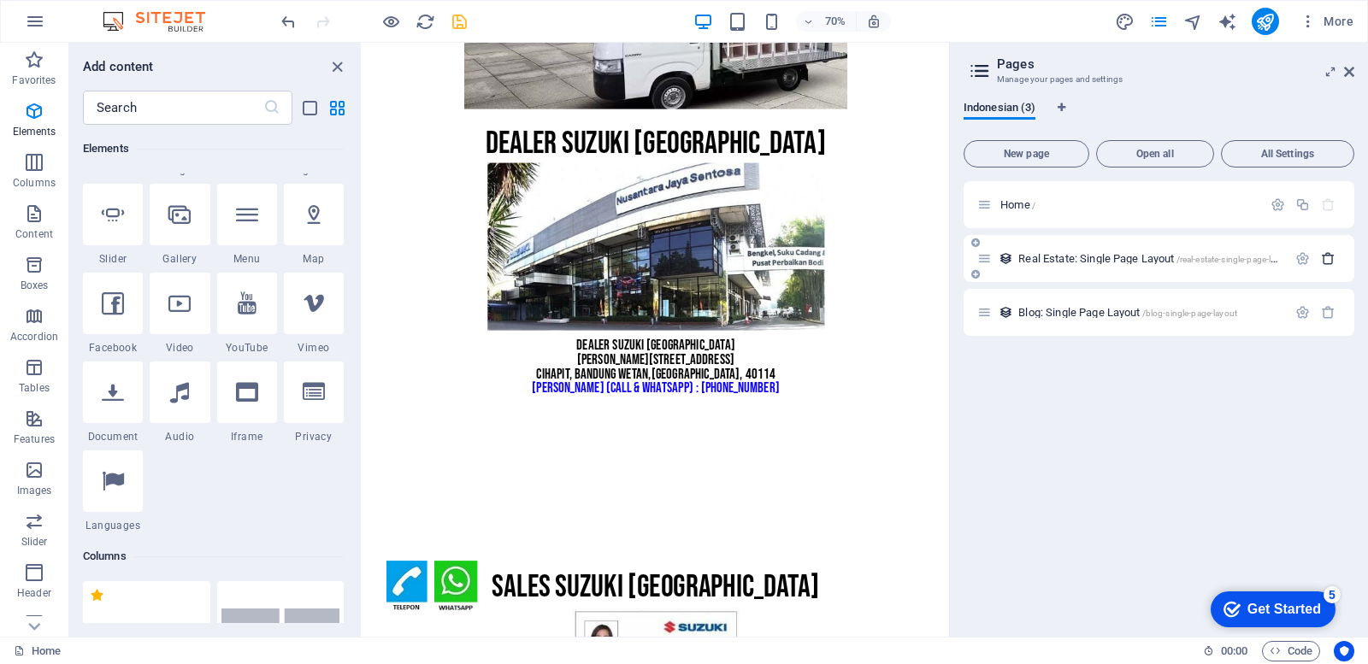
click at [1327, 262] on icon "button" at bounding box center [1328, 258] width 15 height 15
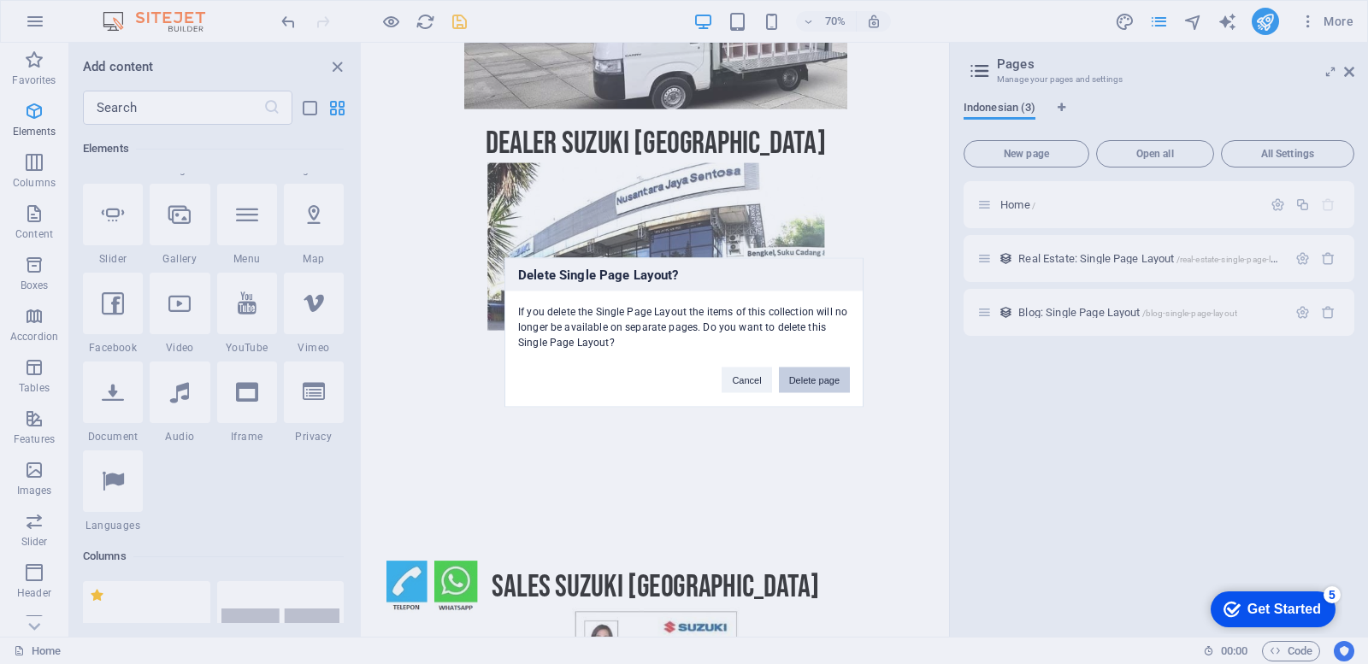
click at [804, 390] on button "Delete page" at bounding box center [814, 380] width 71 height 26
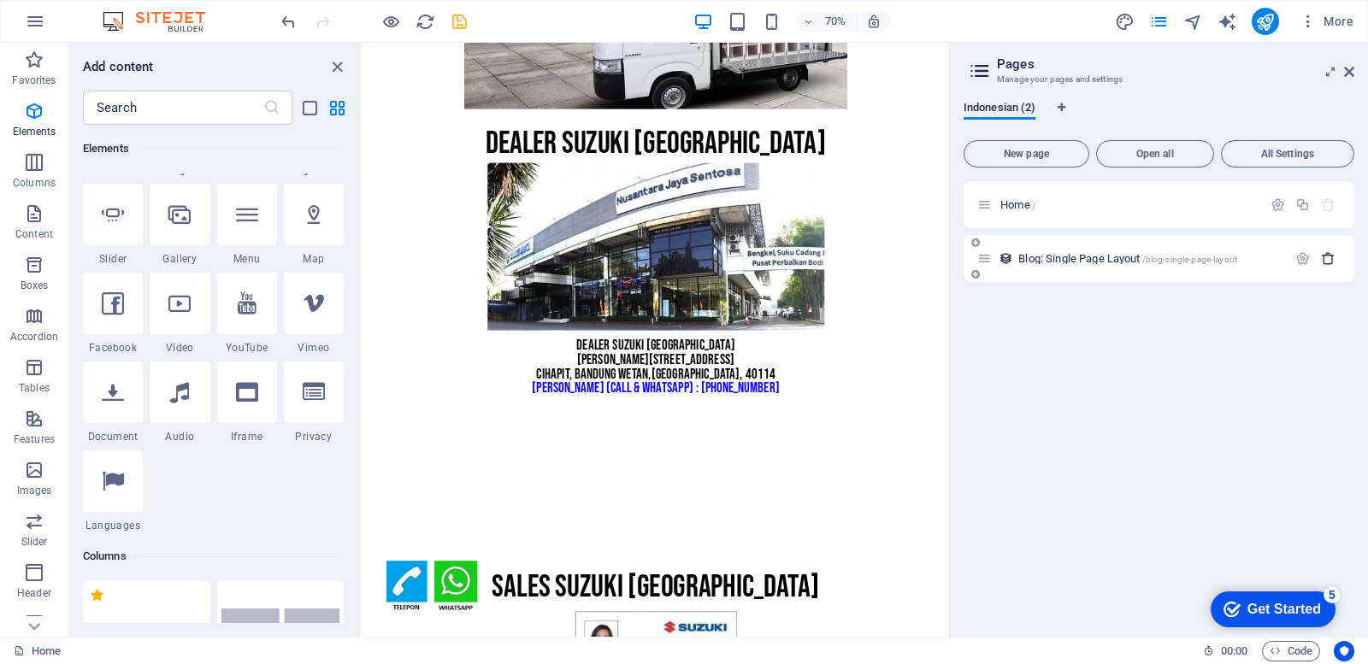
click at [1328, 258] on icon "button" at bounding box center [1328, 258] width 15 height 15
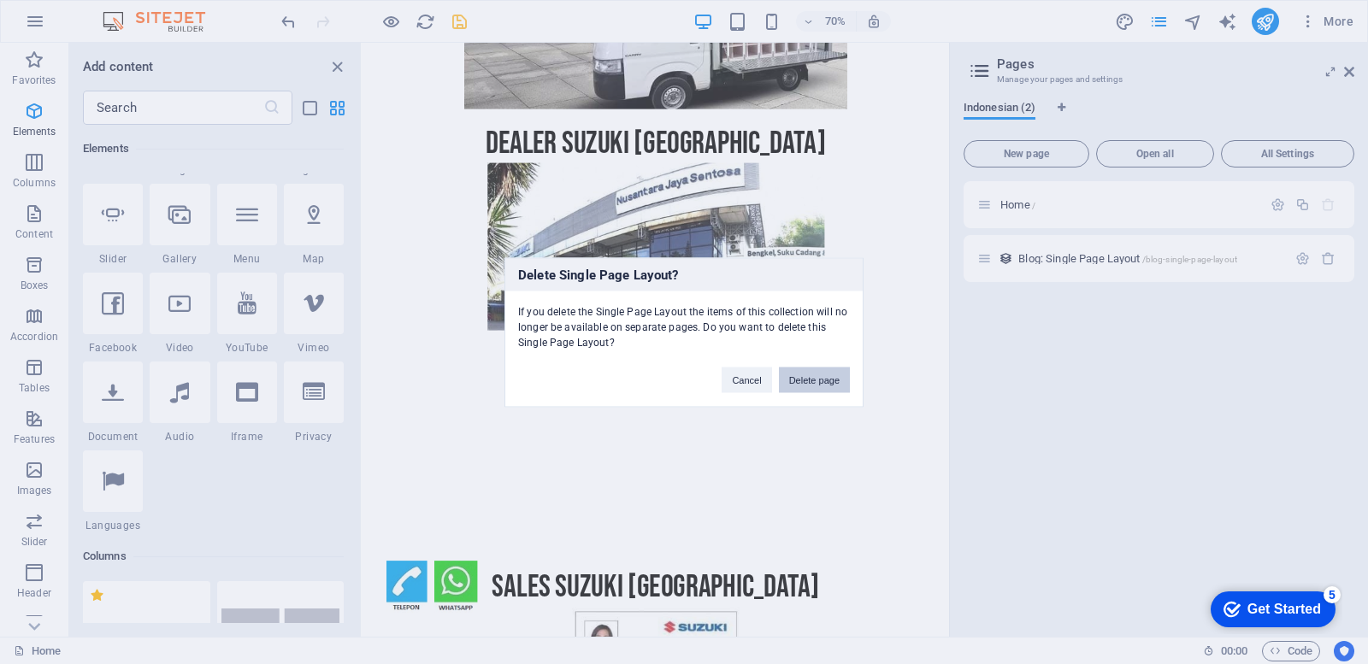
click at [827, 386] on button "Delete page" at bounding box center [814, 380] width 71 height 26
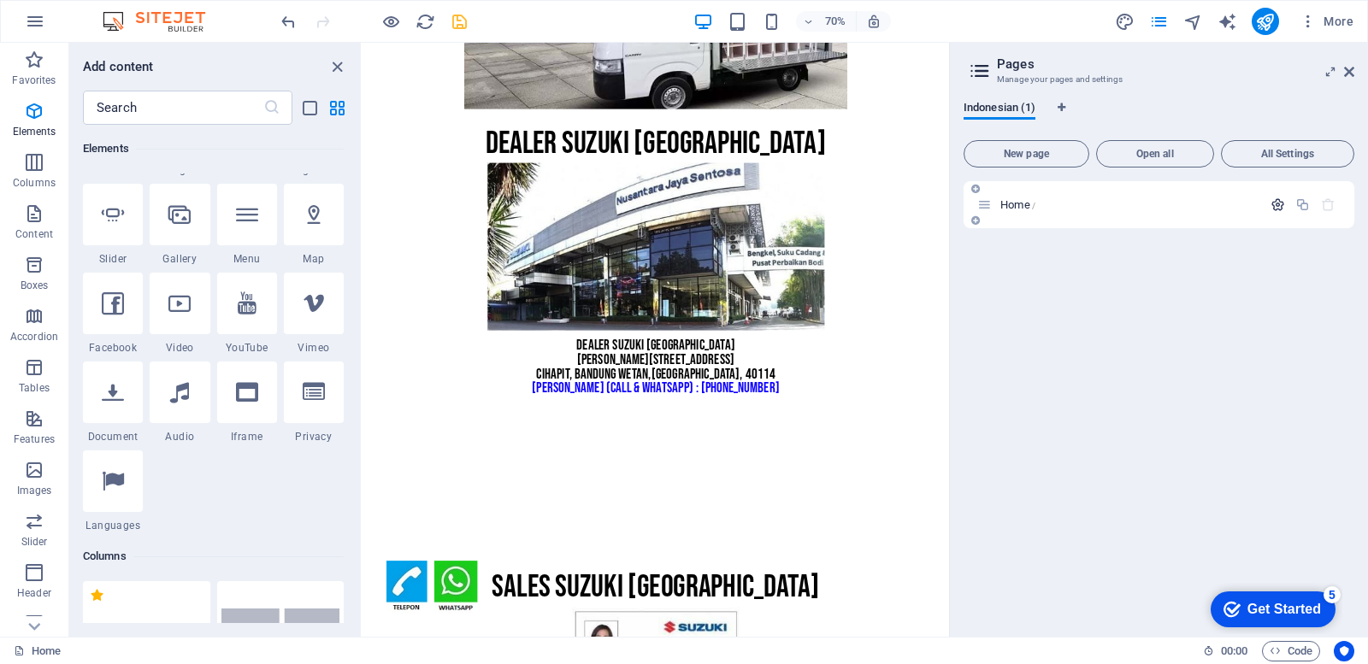
click at [1275, 204] on icon "button" at bounding box center [1277, 204] width 15 height 15
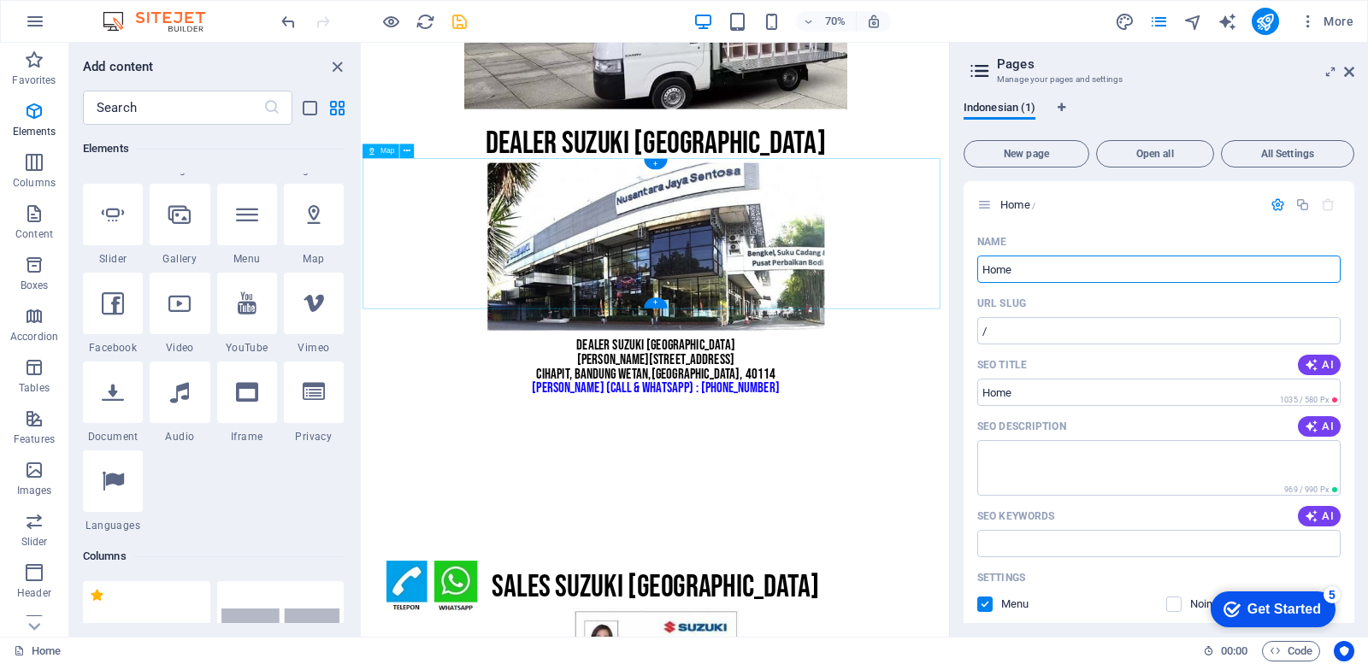
drag, startPoint x: 1387, startPoint y: 311, endPoint x: 1157, endPoint y: 365, distance: 236.2
type input "H"
type input "d"
type input "DEALER"
type input "/dealer"
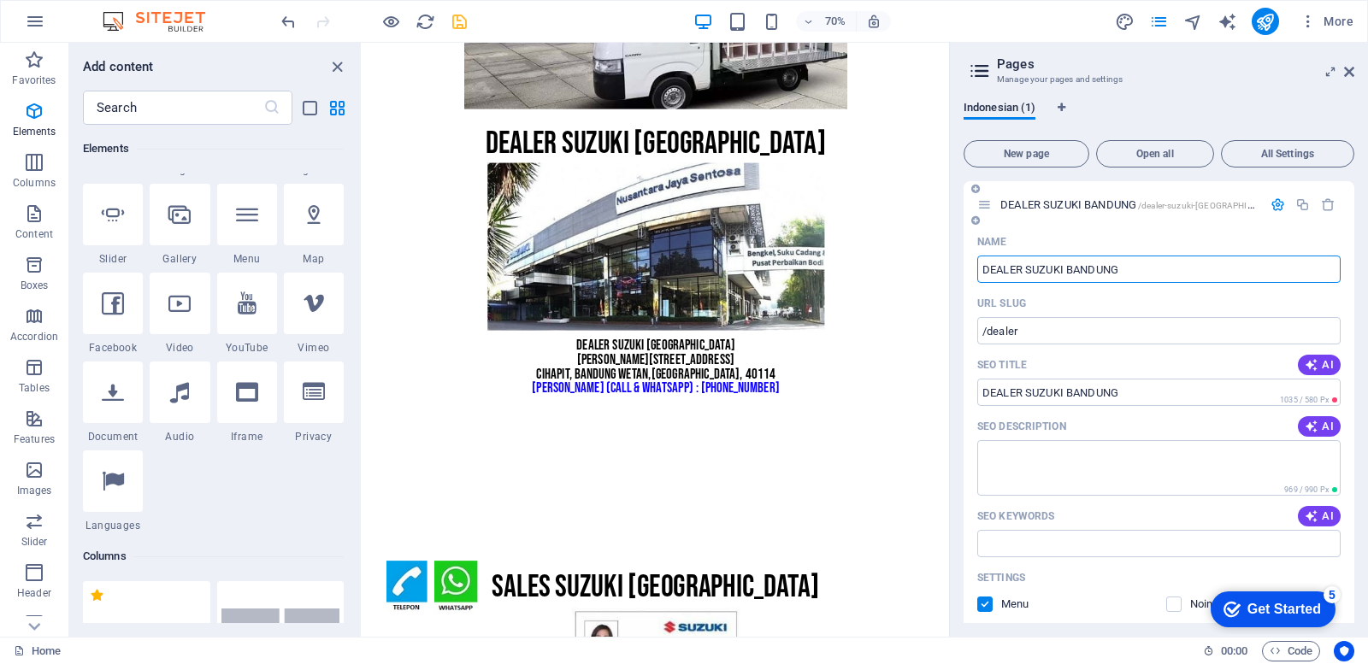
type input "DEALER SUZUKI BANDUNG"
type input "/dealer-suzuki-[GEOGRAPHIC_DATA]"
type input "DEALER SUZUKI BANDUNG"
click at [1126, 391] on input "SEO Title" at bounding box center [1158, 392] width 363 height 27
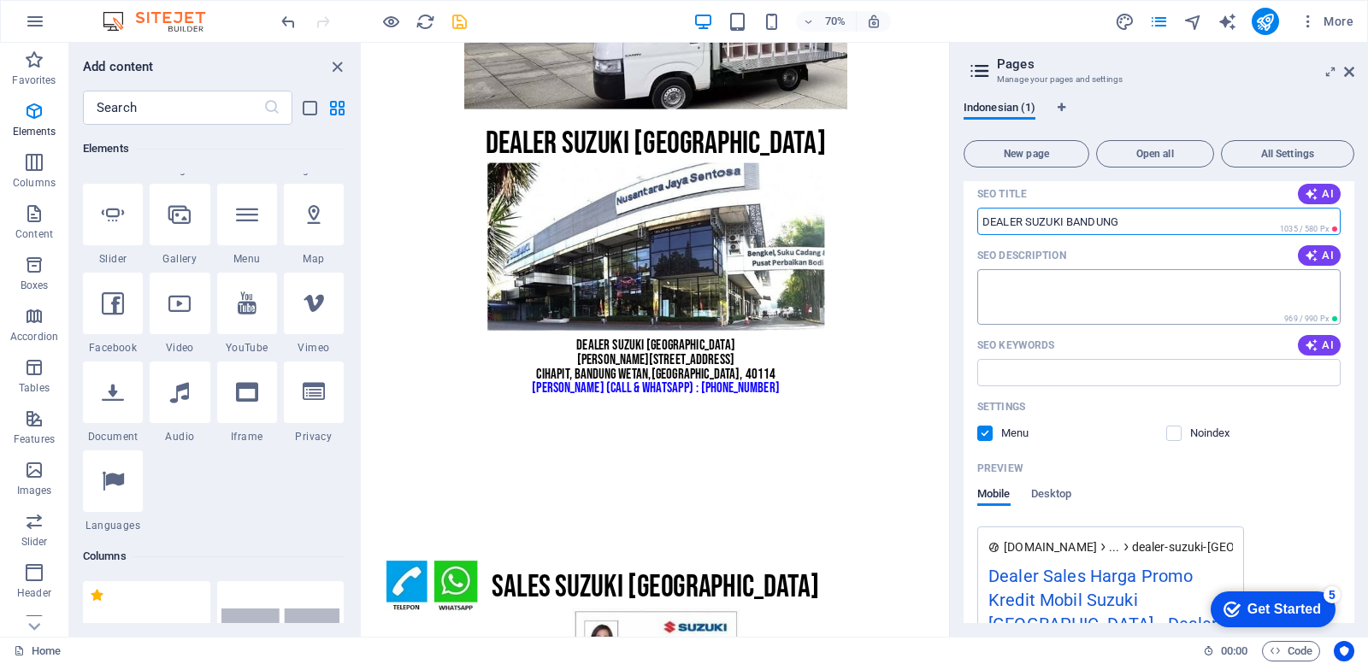
click at [1156, 285] on textarea "SEO Description" at bounding box center [1158, 297] width 363 height 56
click at [1134, 222] on input "SEO Title" at bounding box center [1158, 221] width 363 height 27
drag, startPoint x: 1496, startPoint y: 265, endPoint x: 1315, endPoint y: 271, distance: 181.3
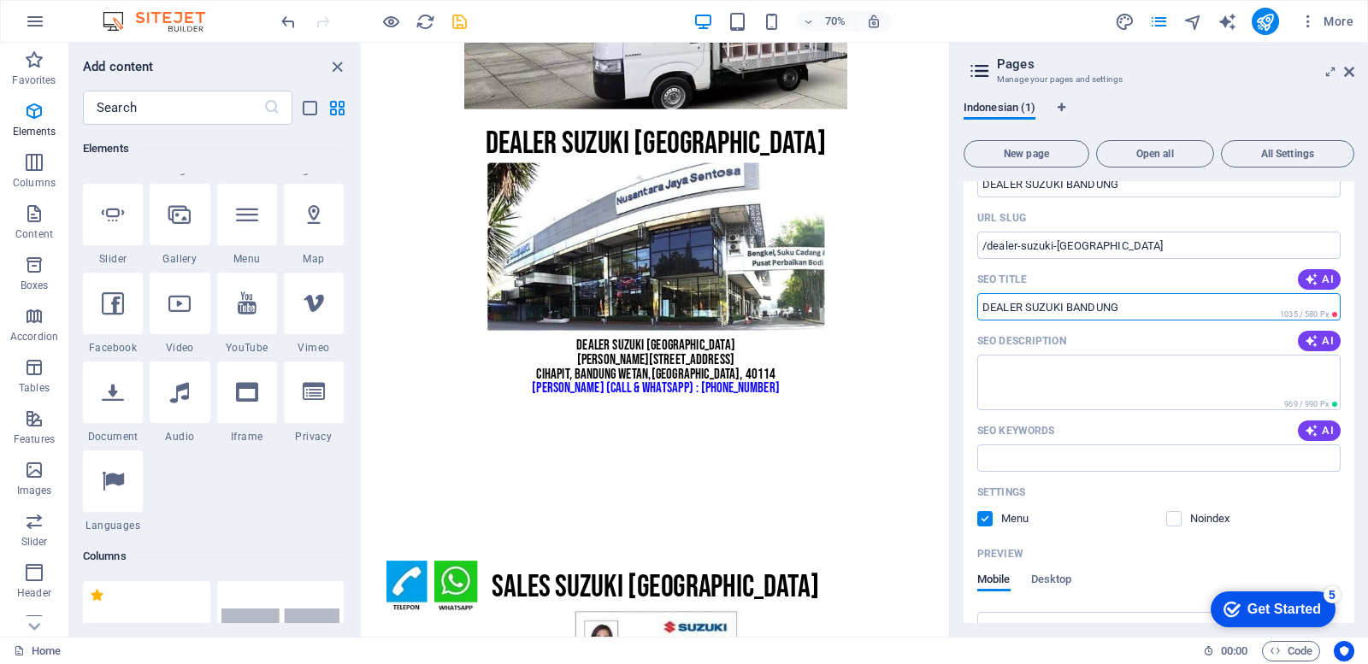
scroll to position [0, 0]
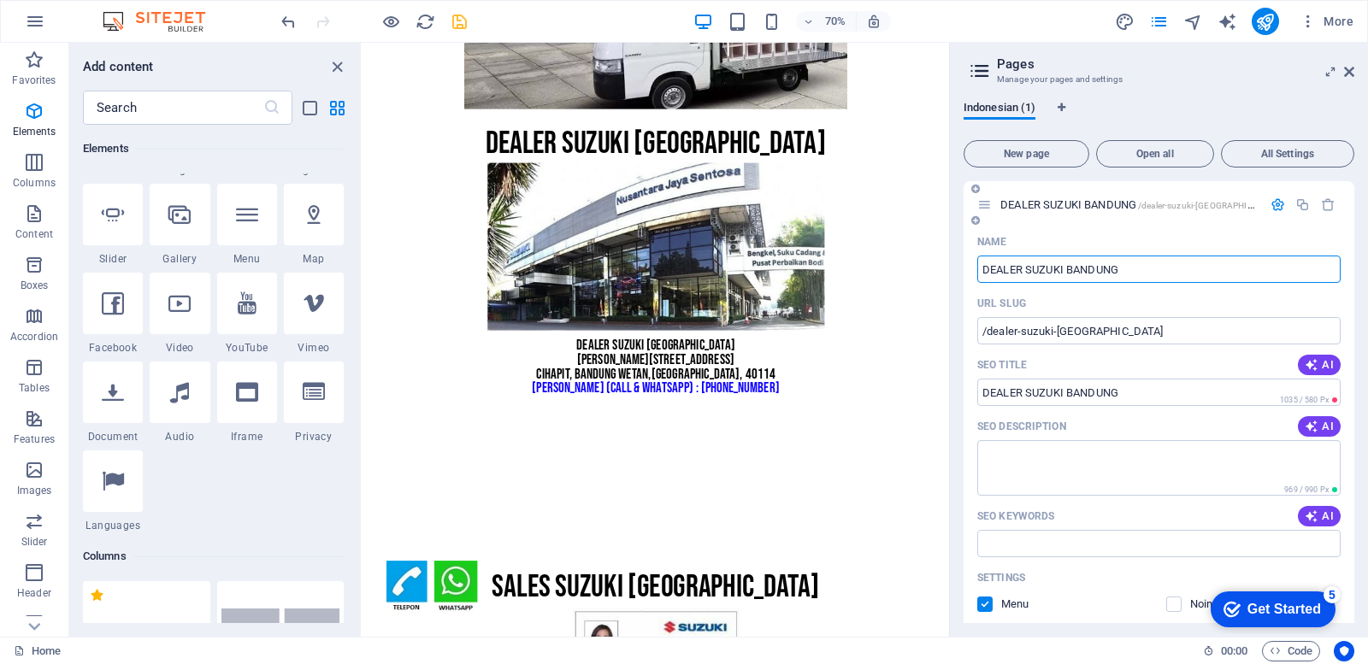
click at [1143, 279] on input "DEALER SUZUKI BANDUNG" at bounding box center [1158, 269] width 363 height 27
drag, startPoint x: 1130, startPoint y: 271, endPoint x: 955, endPoint y: 270, distance: 175.3
click at [955, 270] on div "Indonesian (1) New page Open all All Settings DEALER SUZUKI BANDUNG /dealer-suz…" at bounding box center [1159, 362] width 418 height 550
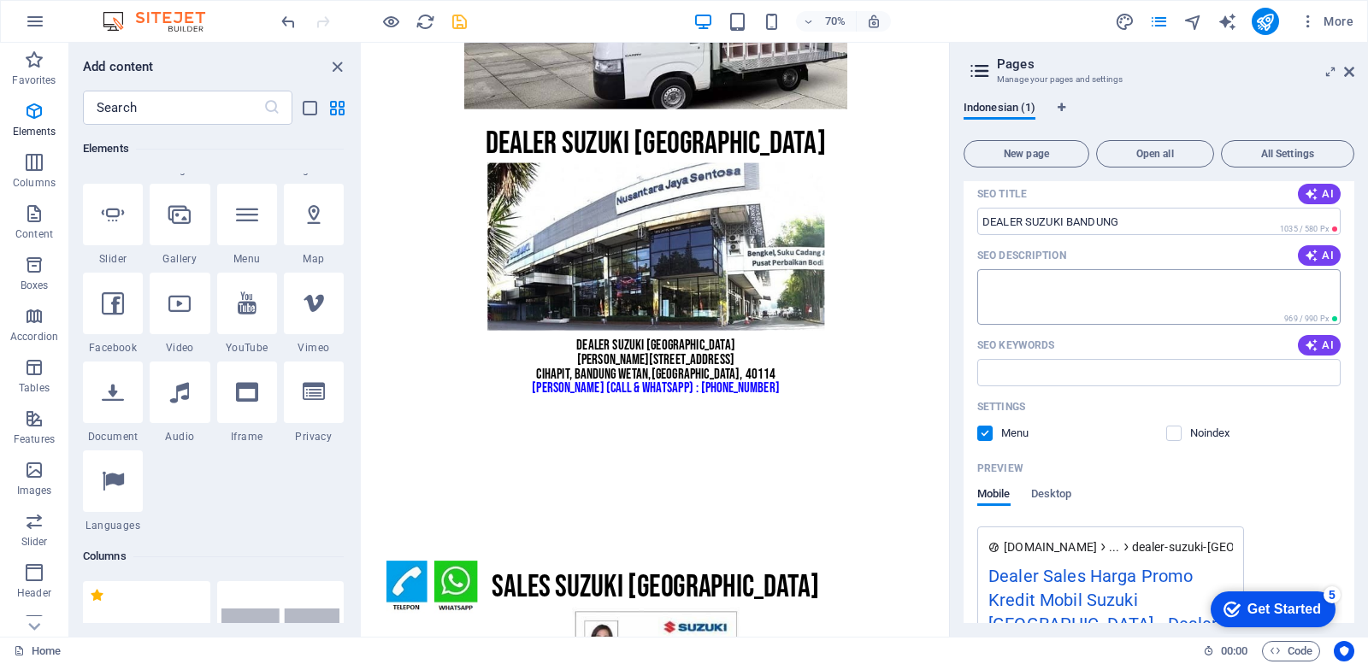
click at [1033, 298] on textarea "SEO Description" at bounding box center [1158, 297] width 363 height 56
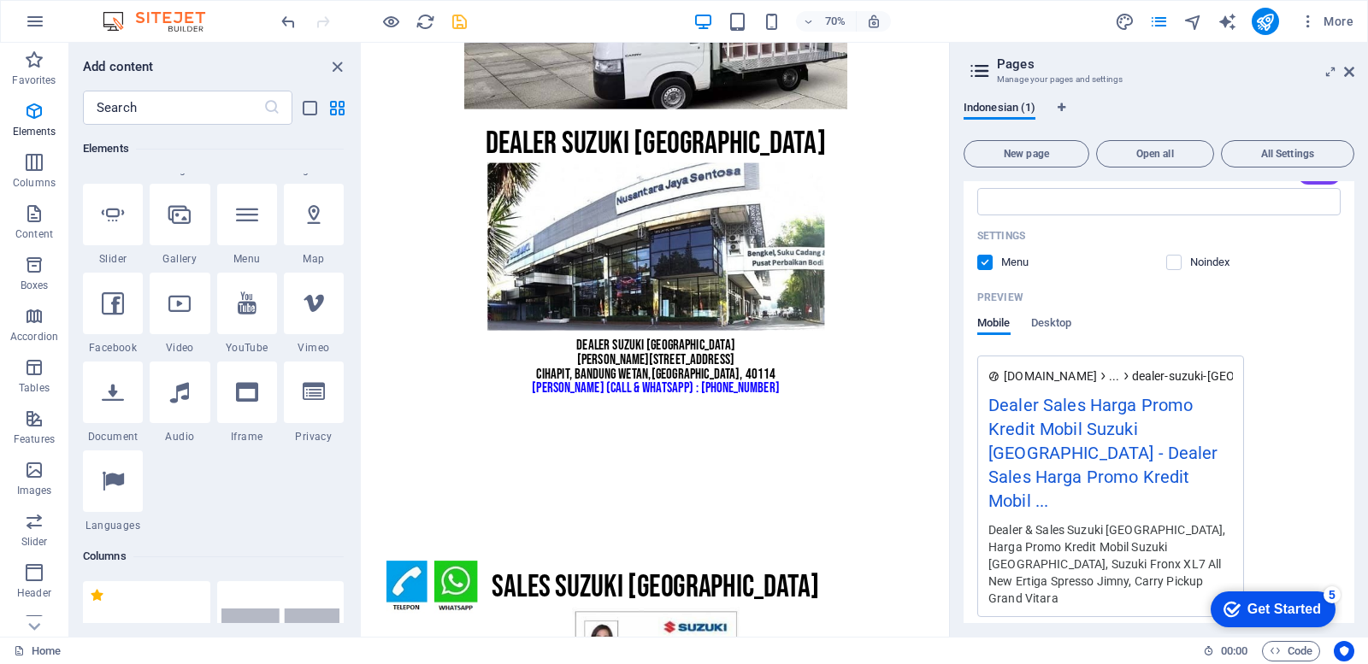
drag, startPoint x: 986, startPoint y: 404, endPoint x: 1060, endPoint y: 472, distance: 100.5
click at [1060, 472] on div "[DOMAIN_NAME] ... dealer-suzuki-bandung Dealer Sales Harga Promo Kredit Mobil S…" at bounding box center [1110, 487] width 267 height 262
click at [1050, 433] on div "Dealer Sales Harga Promo Kredit Mobil Suzuki [GEOGRAPHIC_DATA] - Dealer Sales H…" at bounding box center [1110, 456] width 244 height 129
drag, startPoint x: 1044, startPoint y: 432, endPoint x: 1000, endPoint y: 433, distance: 43.6
click at [1000, 433] on div "Dealer Sales Harga Promo Kredit Mobil Suzuki [GEOGRAPHIC_DATA] - Dealer Sales H…" at bounding box center [1110, 456] width 244 height 129
